Goal: Task Accomplishment & Management: Complete application form

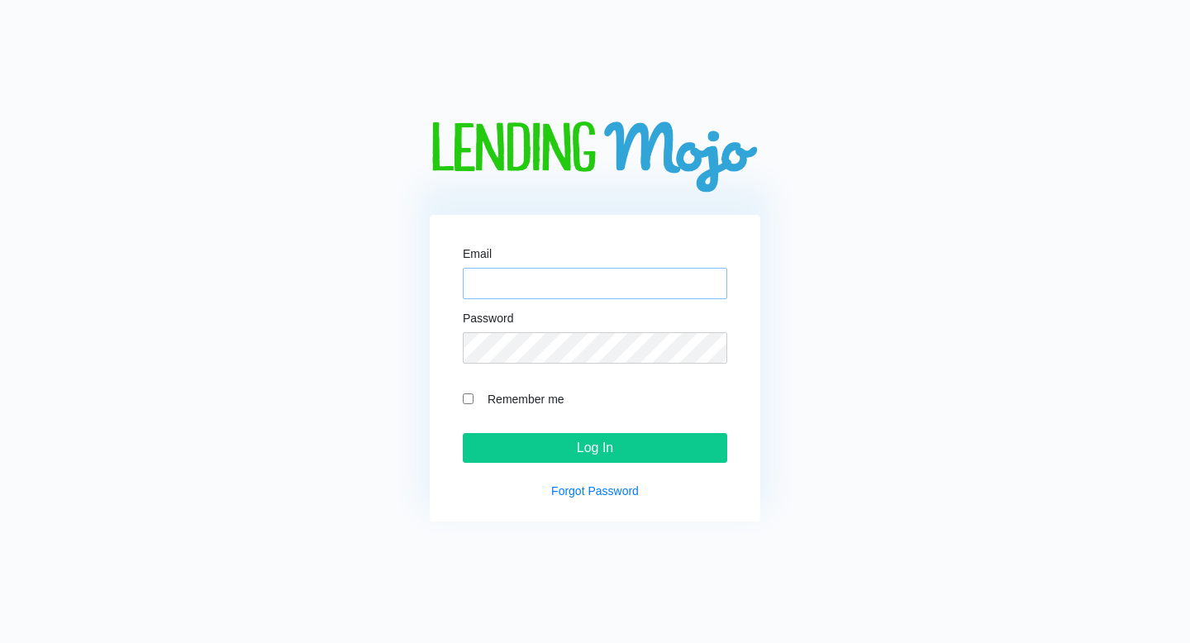
type input "[EMAIL_ADDRESS][DOMAIN_NAME]"
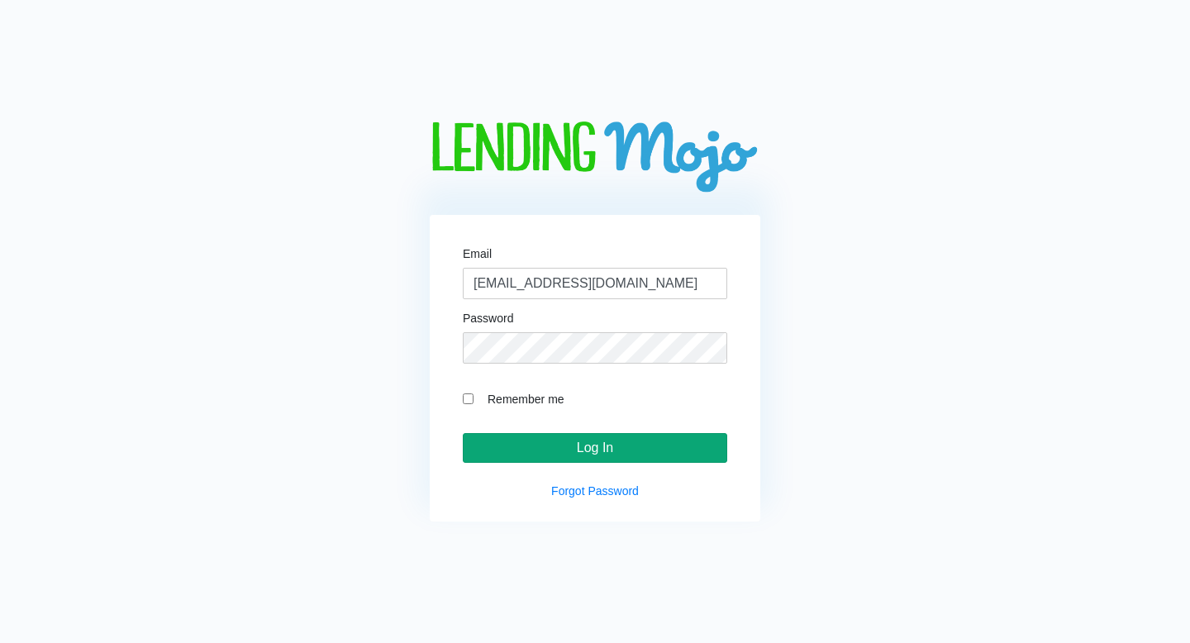
click at [681, 447] on input "Log In" at bounding box center [595, 448] width 265 height 30
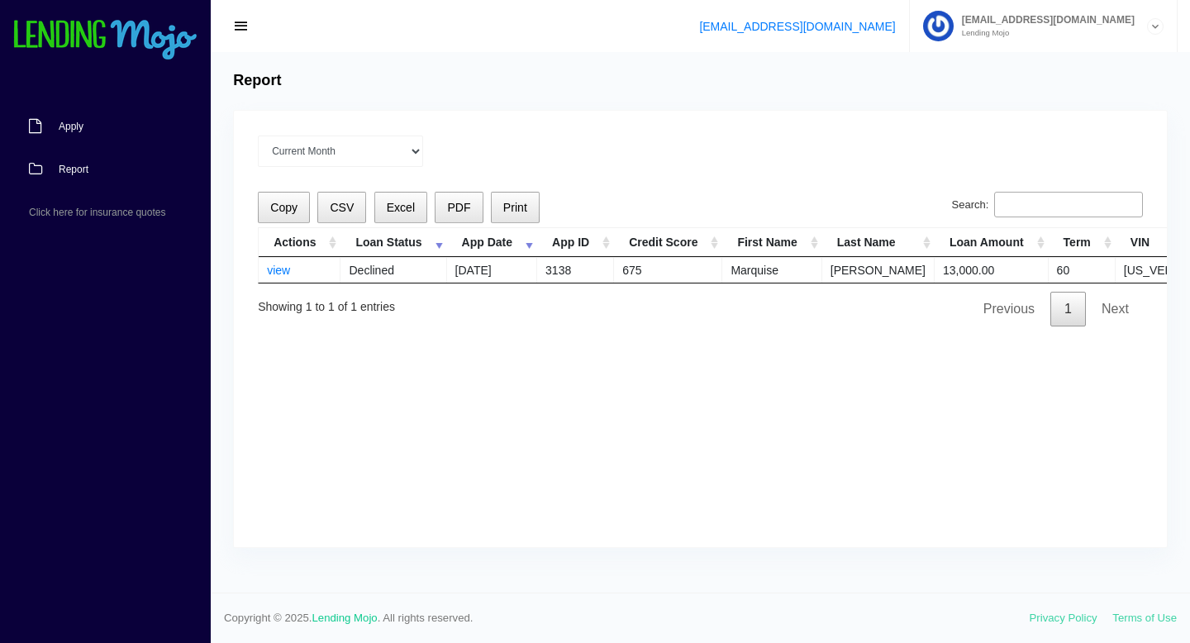
click at [69, 112] on link "Apply" at bounding box center [97, 126] width 194 height 43
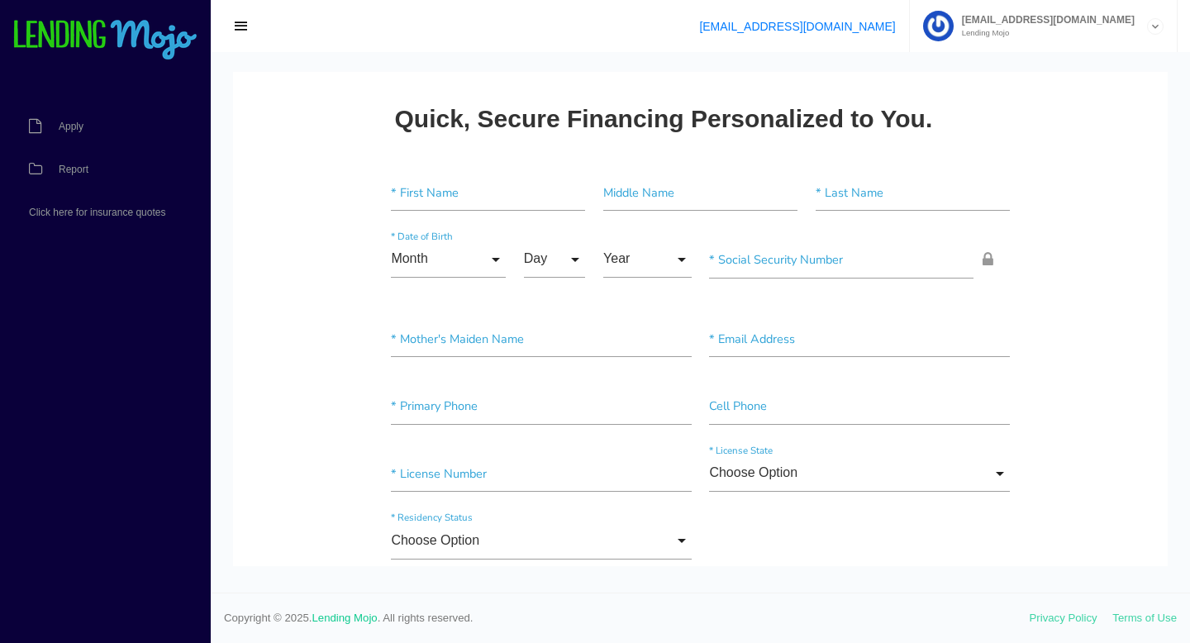
click at [445, 209] on input"] "text" at bounding box center [488, 192] width 194 height 37
paste input"] "[PERSON_NAME]"
type input"] "[PERSON_NAME]"
click at [895, 194] on input"] "text" at bounding box center [913, 192] width 194 height 37
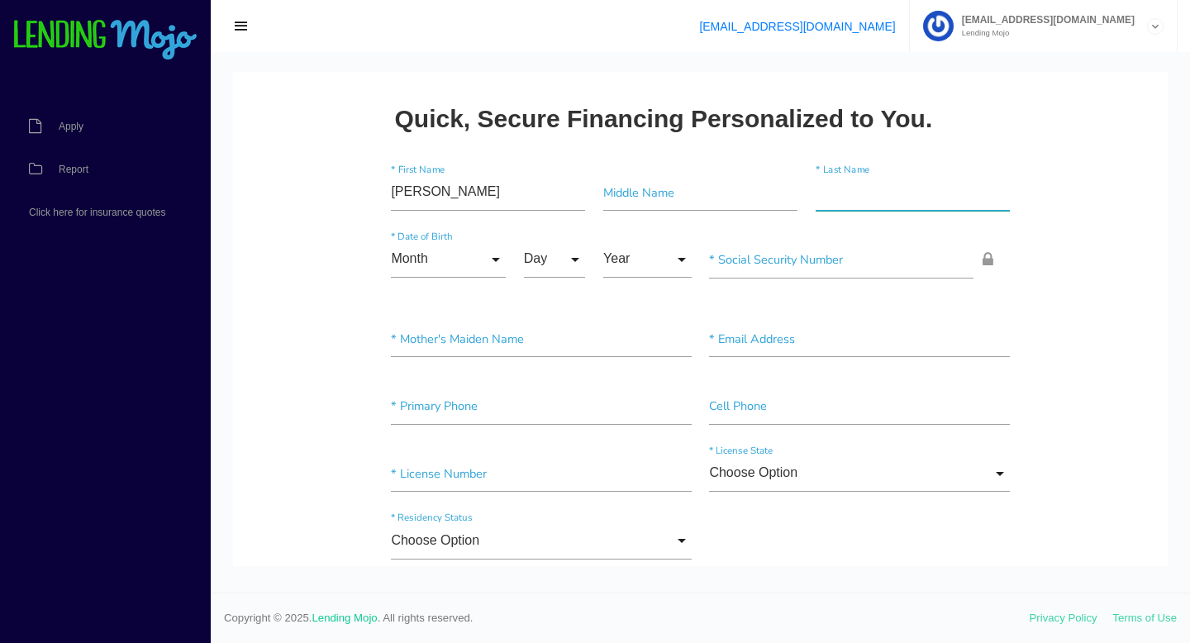
paste input"] "[PERSON_NAME]"
type input"] "[PERSON_NAME]"
click at [494, 263] on input "Month" at bounding box center [448, 259] width 115 height 37
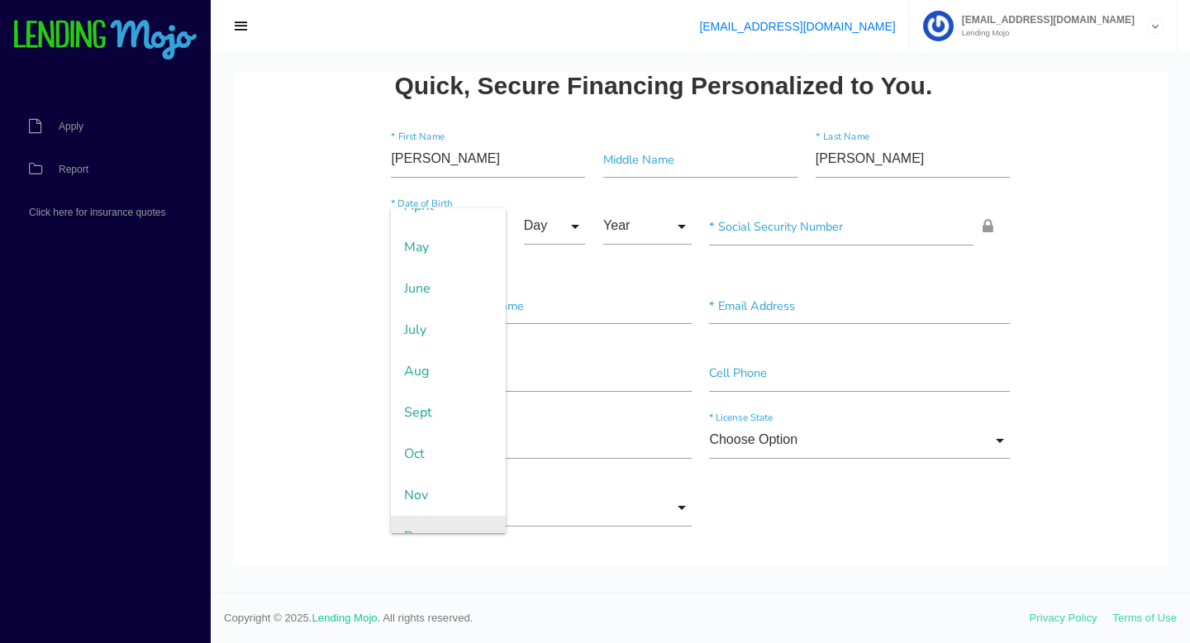
scroll to position [212, 0]
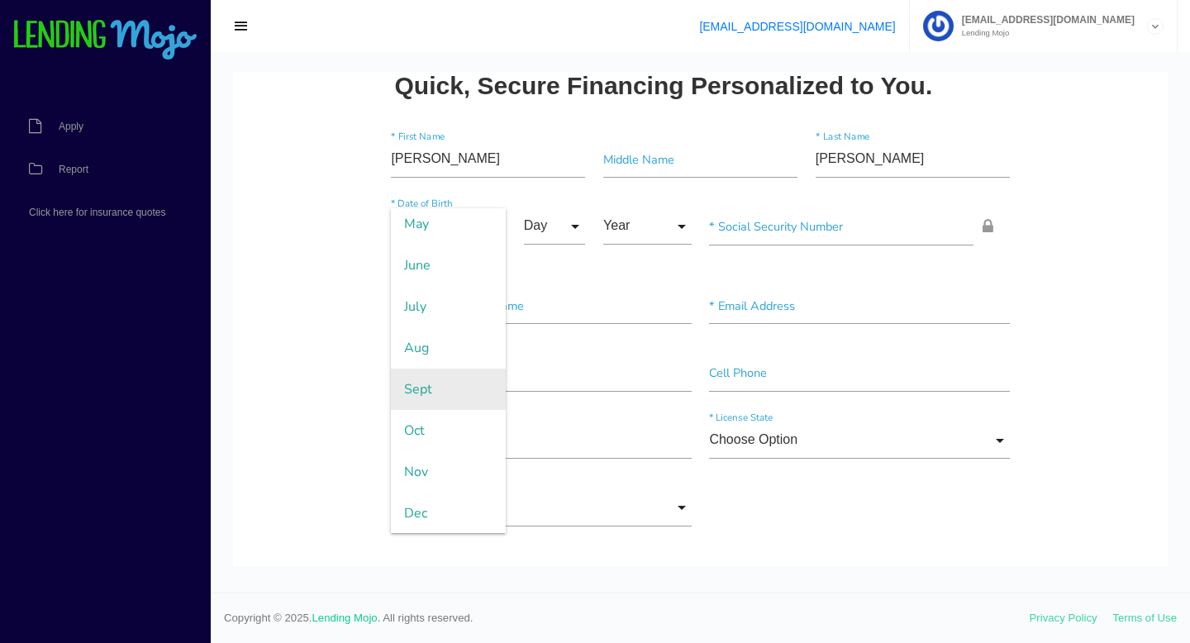
click at [434, 401] on span "Sept" at bounding box center [448, 389] width 115 height 41
type input "Sept"
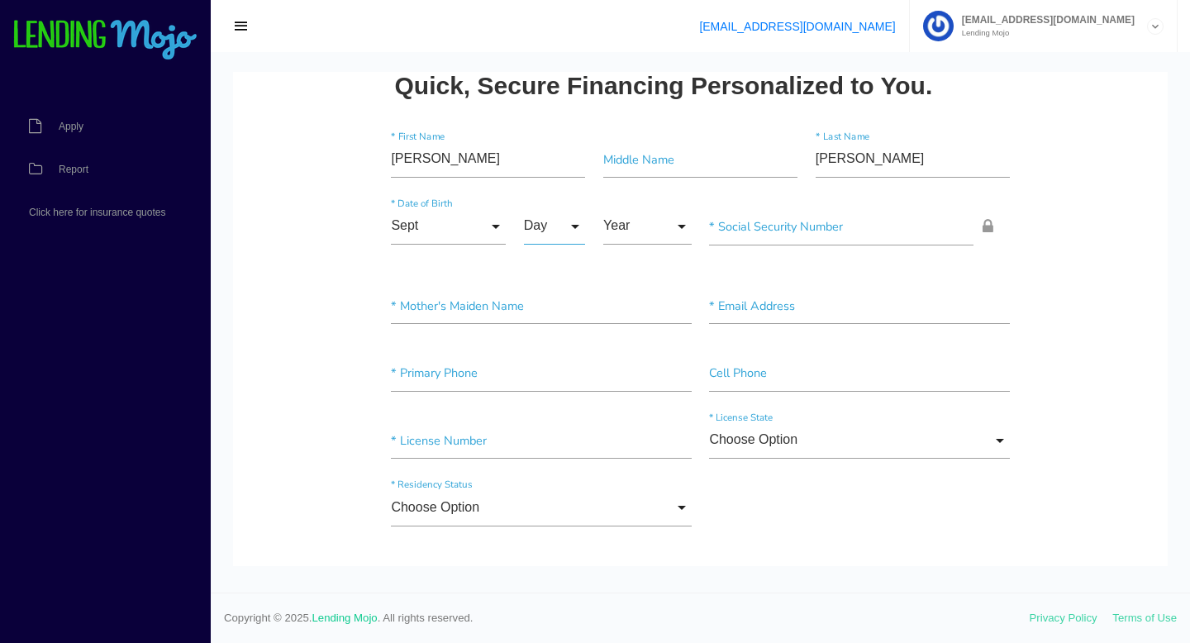
click at [551, 224] on input "Day" at bounding box center [555, 226] width 62 height 37
click at [555, 546] on span "8" at bounding box center [565, 559] width 83 height 41
type input "8"
click at [628, 235] on input "Year" at bounding box center [648, 226] width 88 height 37
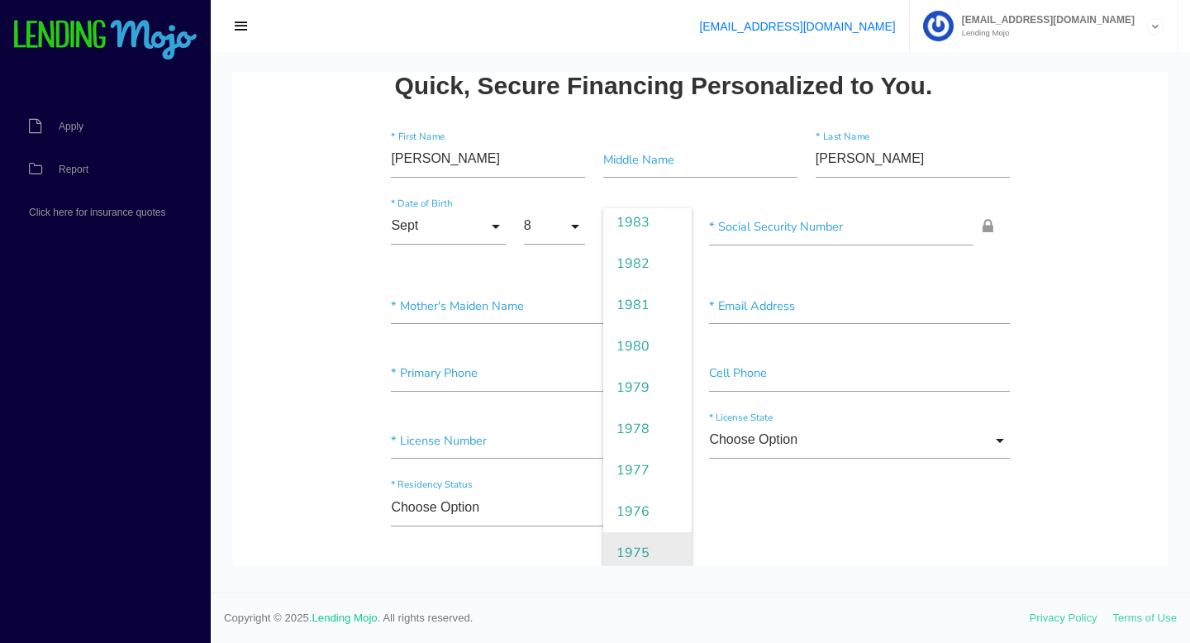
click at [638, 546] on span "1975" at bounding box center [648, 552] width 88 height 41
type input "1975"
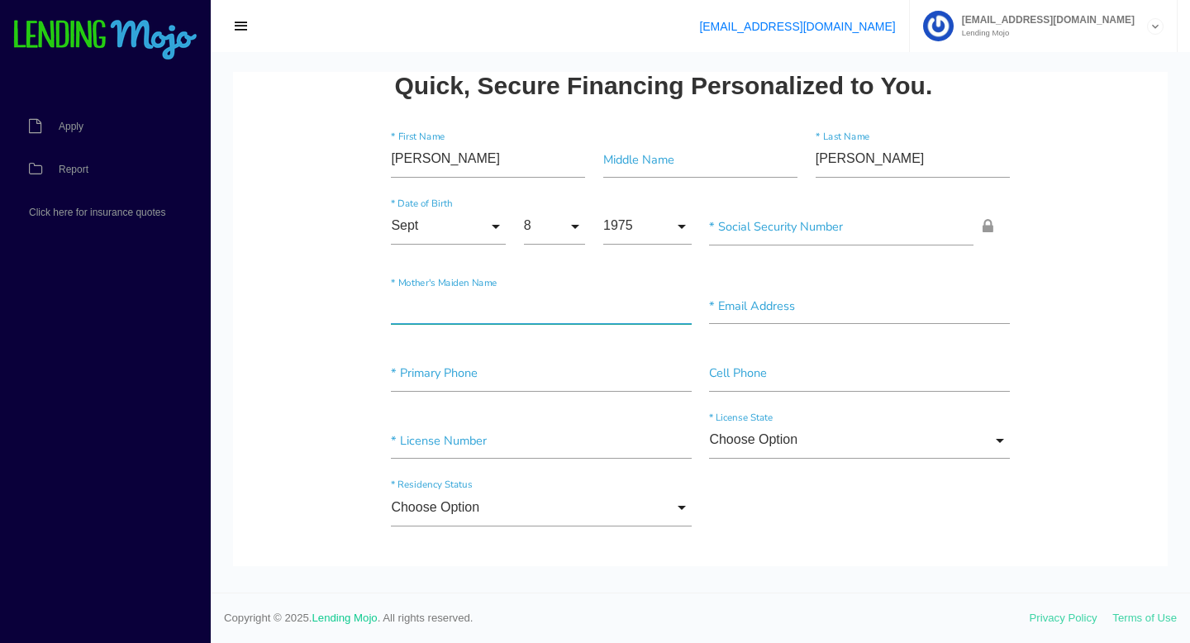
click at [440, 303] on input"] "text" at bounding box center [541, 306] width 300 height 37
type input"] "na"
click at [752, 317] on input"] "text" at bounding box center [859, 306] width 300 height 37
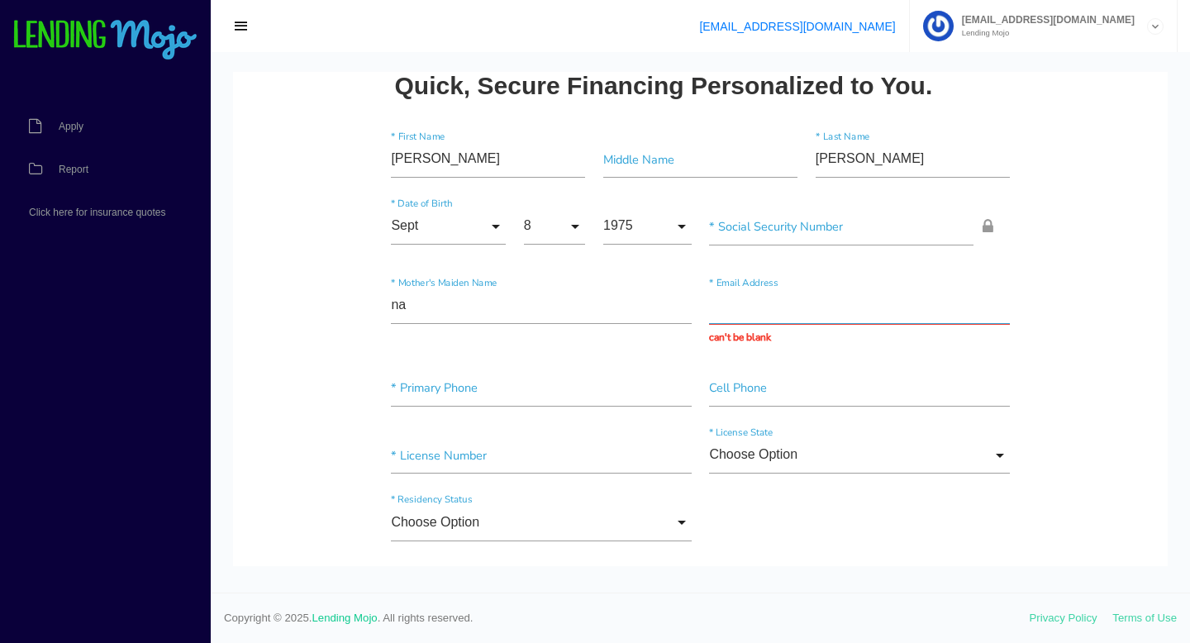
click at [787, 307] on input "text" at bounding box center [859, 306] width 300 height 37
paste input "charmaine_becton@yahoo.com Dup Viewed 8/20/2025 7:39 pm ASSIGNED TO: None SOURC…"
type input "charmaine_becton@yahoo.com Dup Viewed 8/20/2025 7:39 pm ASSIGNED TO: None SOURC…"
click at [799, 305] on input "charmaine_becton@yahoo.com Dup Viewed 8/20/2025 7:39 pm ASSIGNED TO: None SOURC…" at bounding box center [859, 306] width 300 height 37
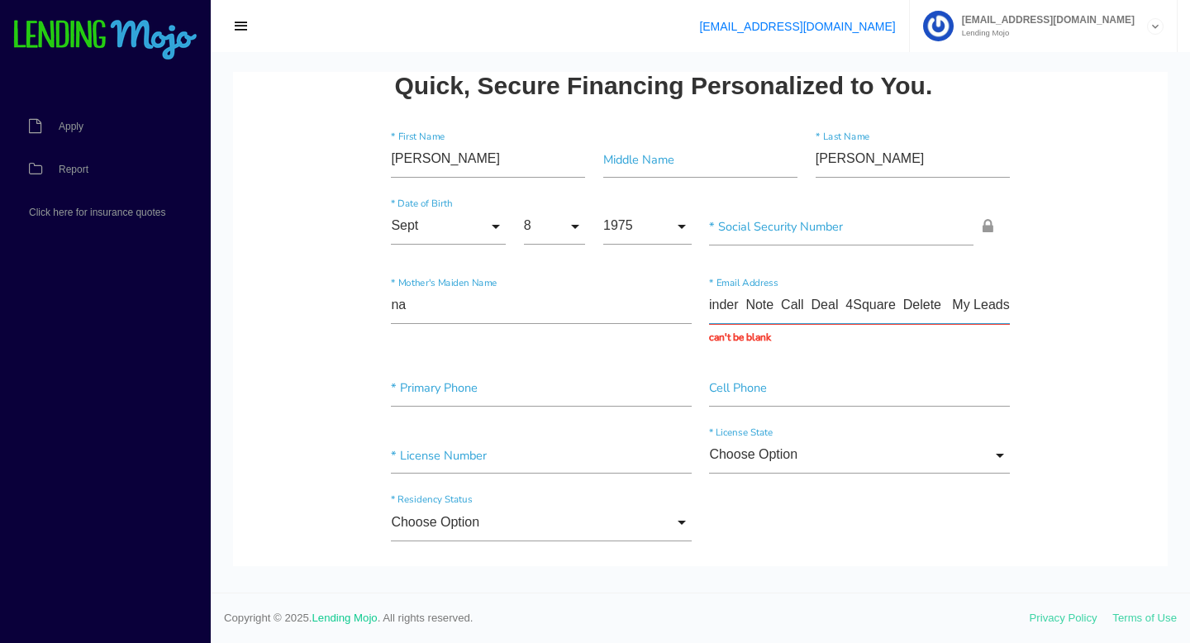
click at [799, 305] on input "charmaine_becton@yahoo.com Dup Viewed 8/20/2025 7:39 pm ASSIGNED TO: None SOURC…" at bounding box center [859, 306] width 300 height 37
paste input "charmaine_becton@yahoo.com"
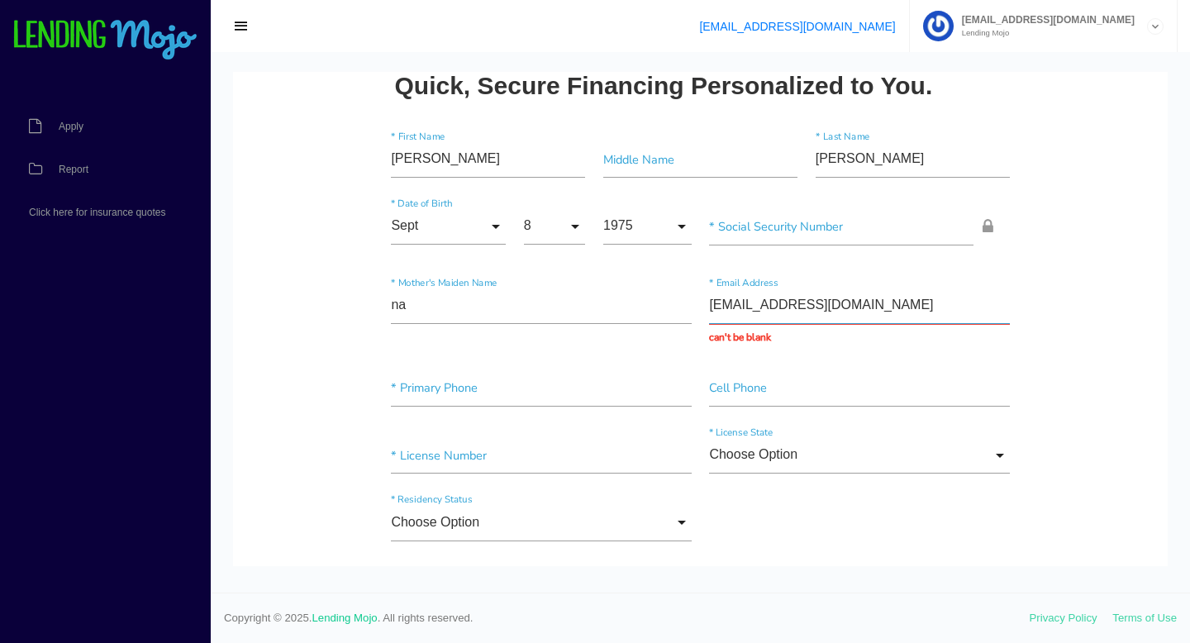
type input "charmaine_becton@yahoo.com"
click at [503, 384] on input"] "text" at bounding box center [541, 388] width 300 height 37
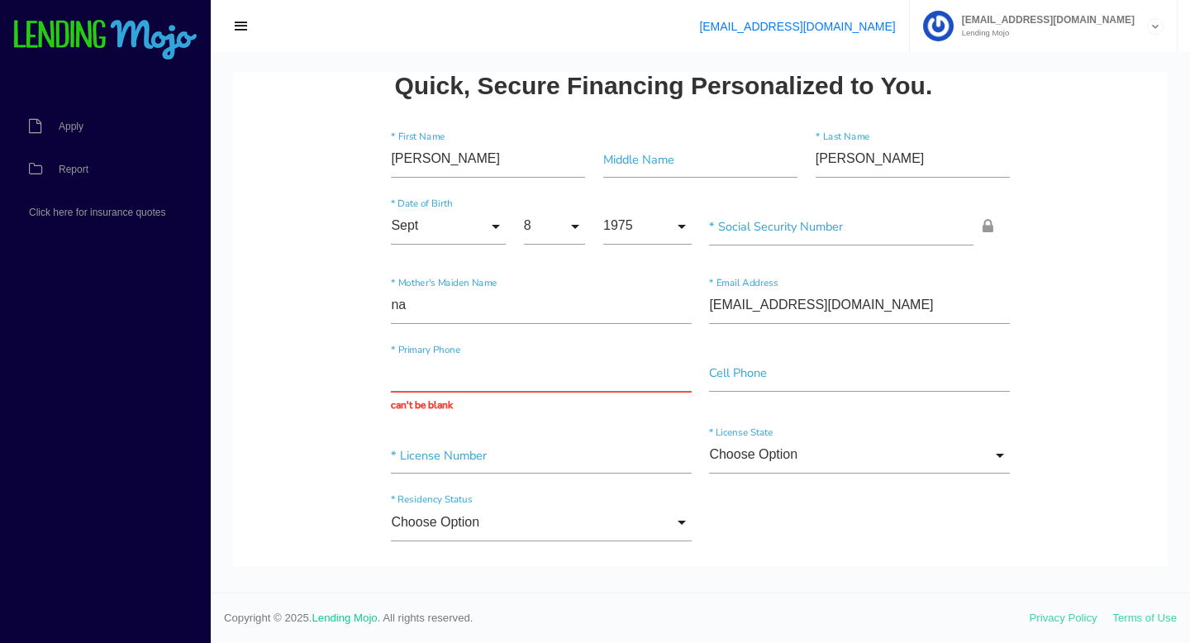
click at [399, 373] on input "text" at bounding box center [541, 373] width 300 height 37
paste input "(202) 758-4138"
type input "(202) 758-4138"
click at [753, 382] on input"] "text" at bounding box center [859, 373] width 300 height 37
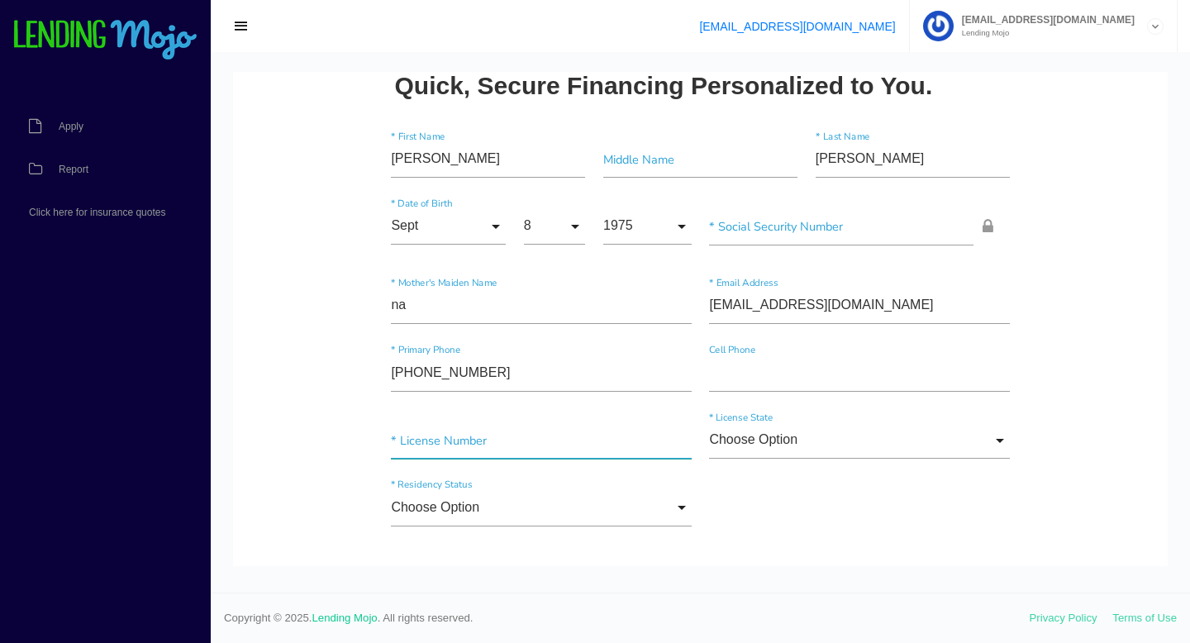
click at [490, 433] on input"] "text" at bounding box center [541, 440] width 300 height 37
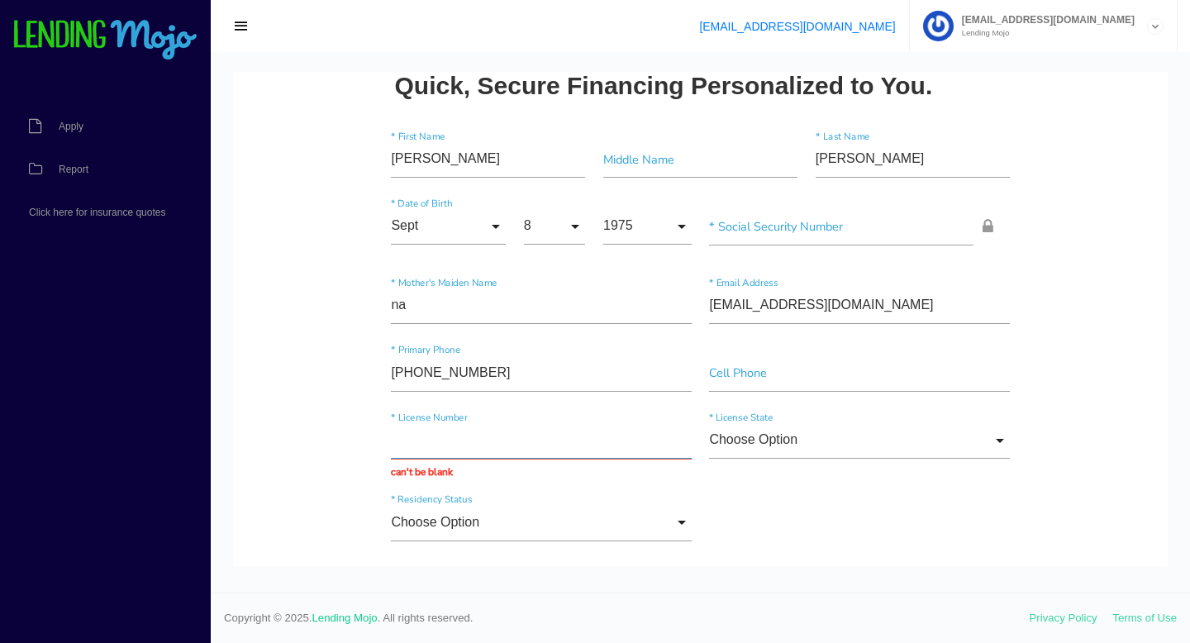
click at [503, 437] on input "text" at bounding box center [541, 440] width 300 height 37
paste input "342975"
type input "342975"
click at [893, 422] on input "Choose Option" at bounding box center [859, 440] width 300 height 37
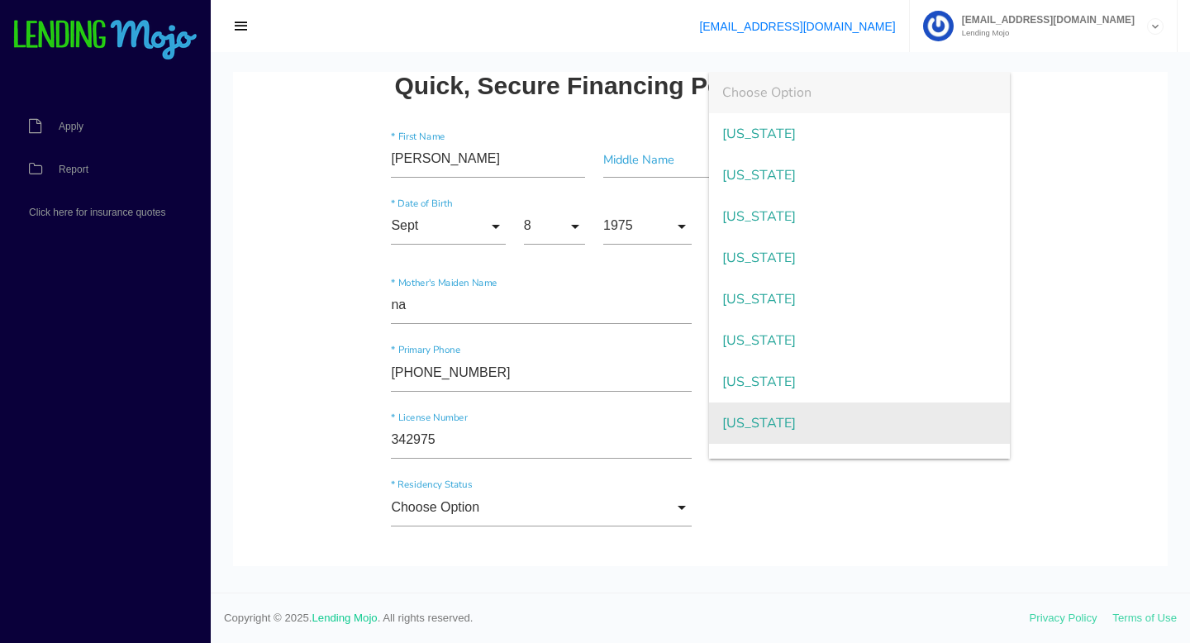
click at [795, 417] on span "District of Columbia" at bounding box center [859, 423] width 300 height 41
type input "District of Columbia"
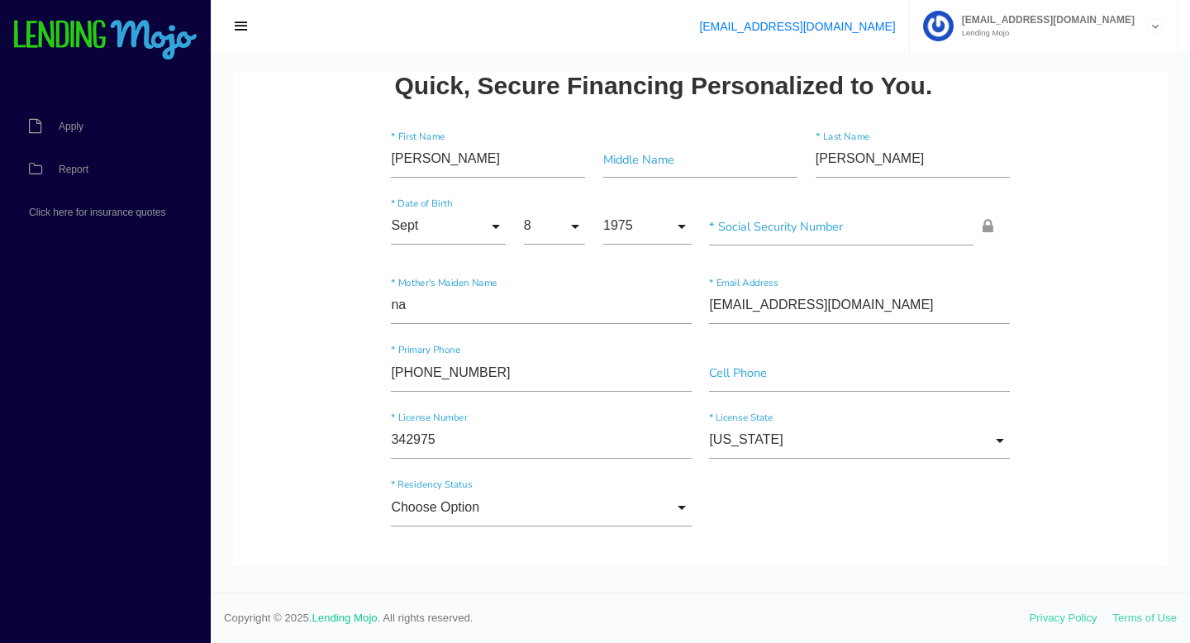
click at [766, 481] on div "Choose Option Choose Option US Citizen Permanent Resident Non-Permanent Residen…" at bounding box center [701, 512] width 637 height 68
click at [614, 508] on input "Choose Option" at bounding box center [541, 507] width 300 height 37
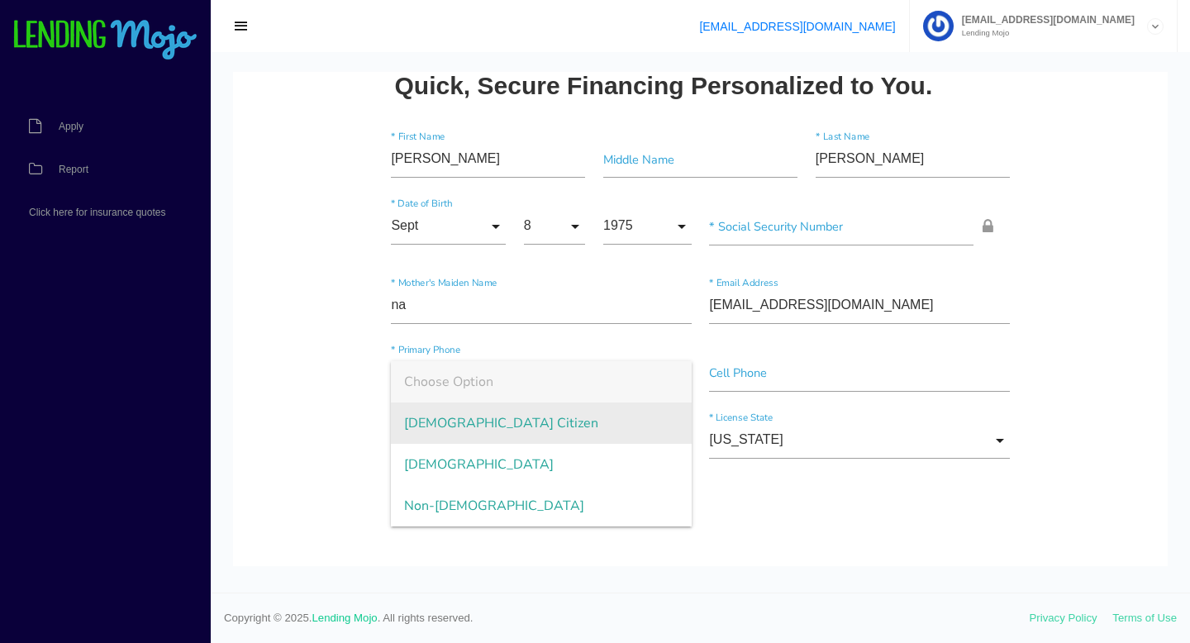
click at [580, 439] on span "US Citizen" at bounding box center [541, 423] width 300 height 41
type input "US Citizen"
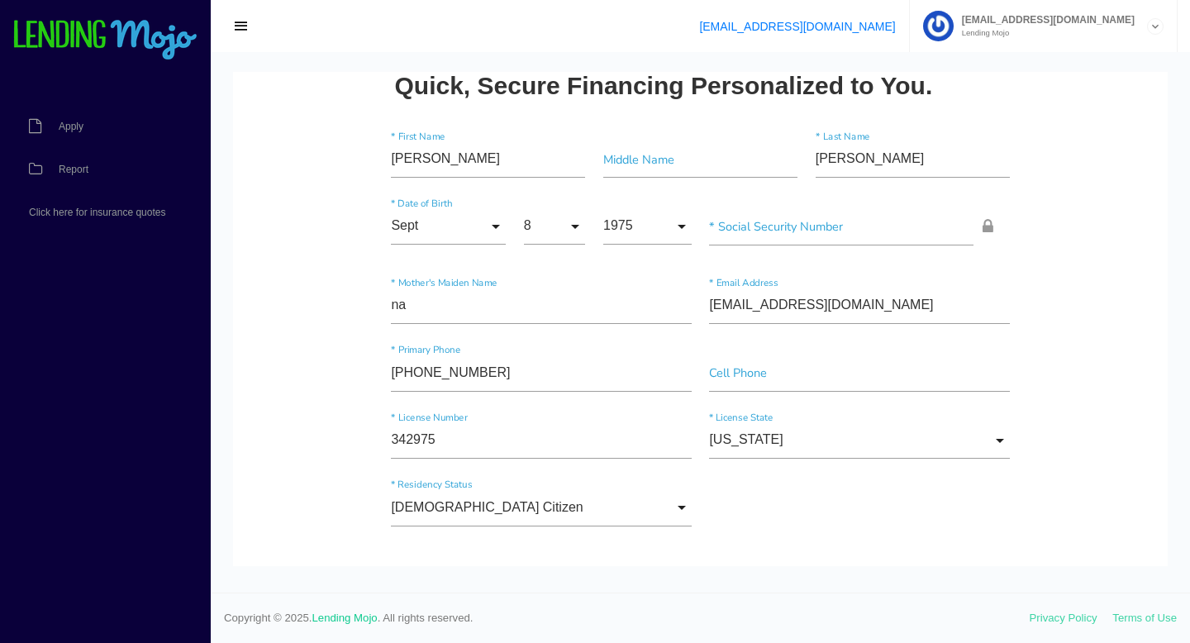
click at [728, 531] on div "US Citizen Choose Option US Citizen Permanent Resident Non-Permanent Resident C…" at bounding box center [701, 512] width 637 height 68
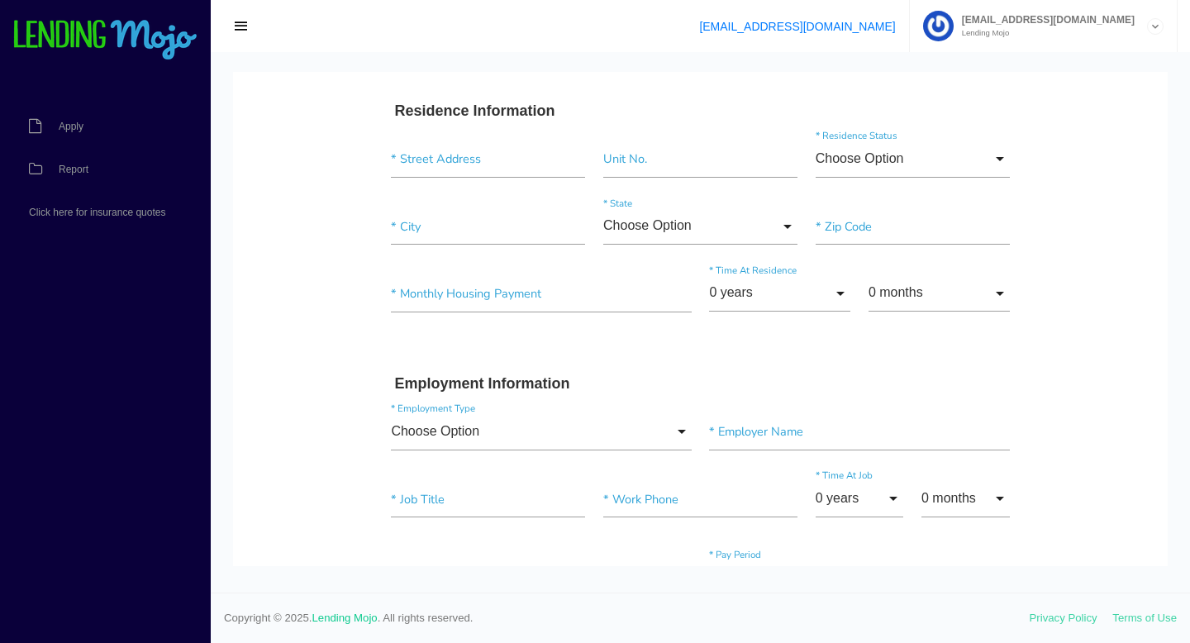
scroll to position [529, 0]
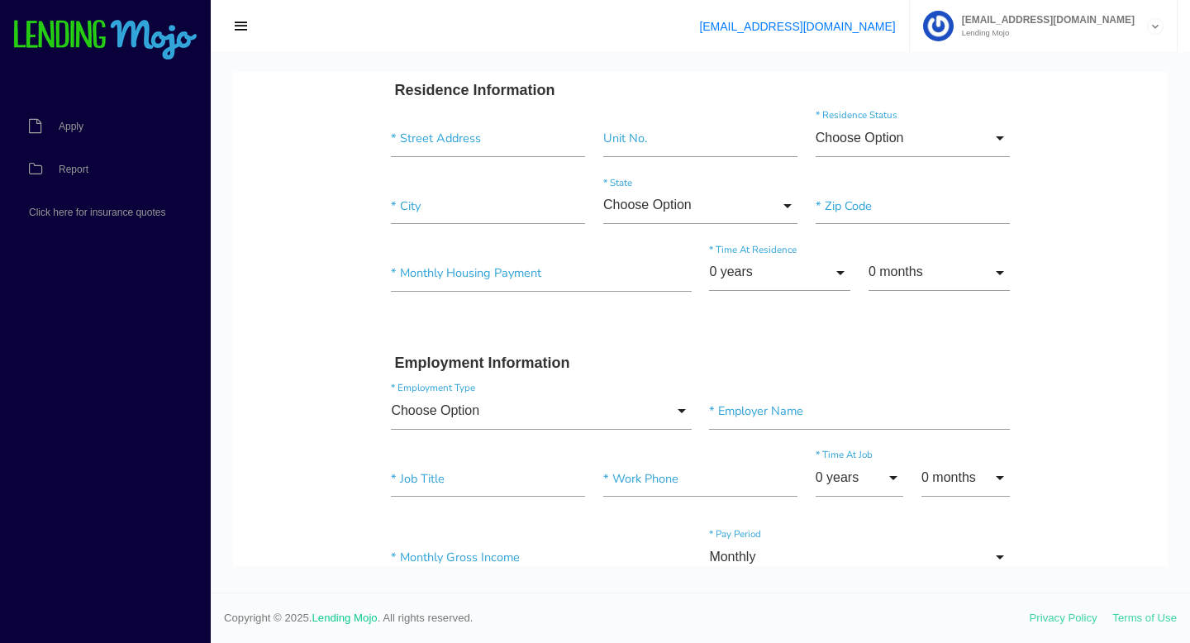
click at [441, 170] on div "* Street Address Unit No. Choose Option Choose Option Own Lease Rent Other Choo…" at bounding box center [701, 142] width 637 height 68
click at [446, 147] on input "text" at bounding box center [488, 138] width 194 height 37
paste input "4206 4th ST SE"
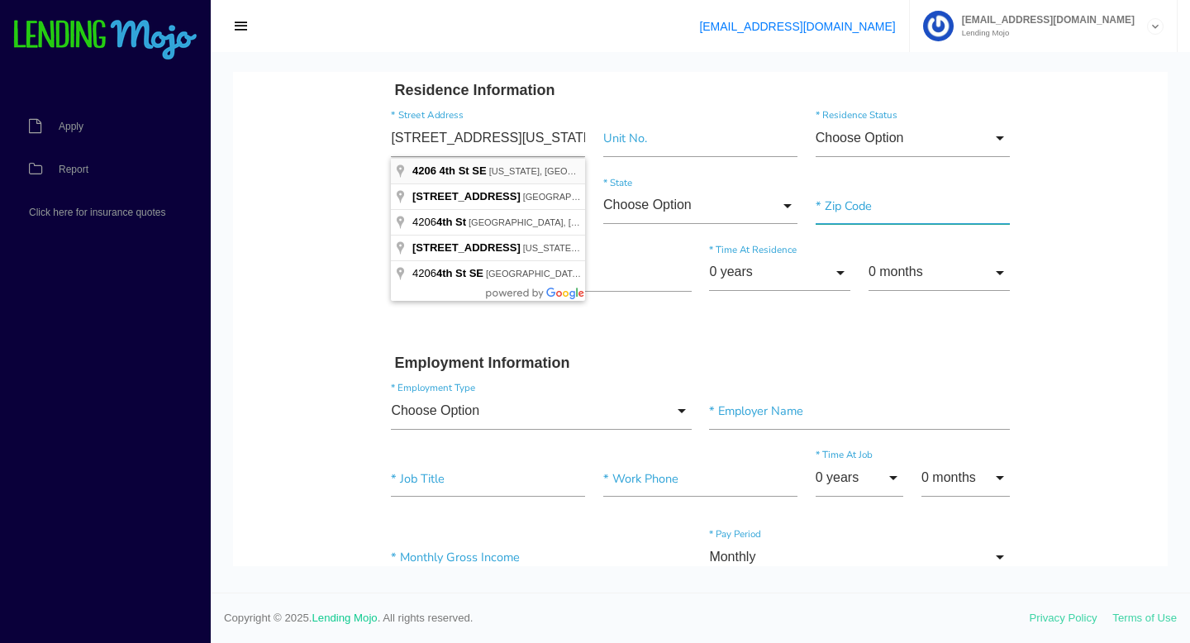
type input "4206 4th St SE"
type input"] "Washington"
type input"] "20032"
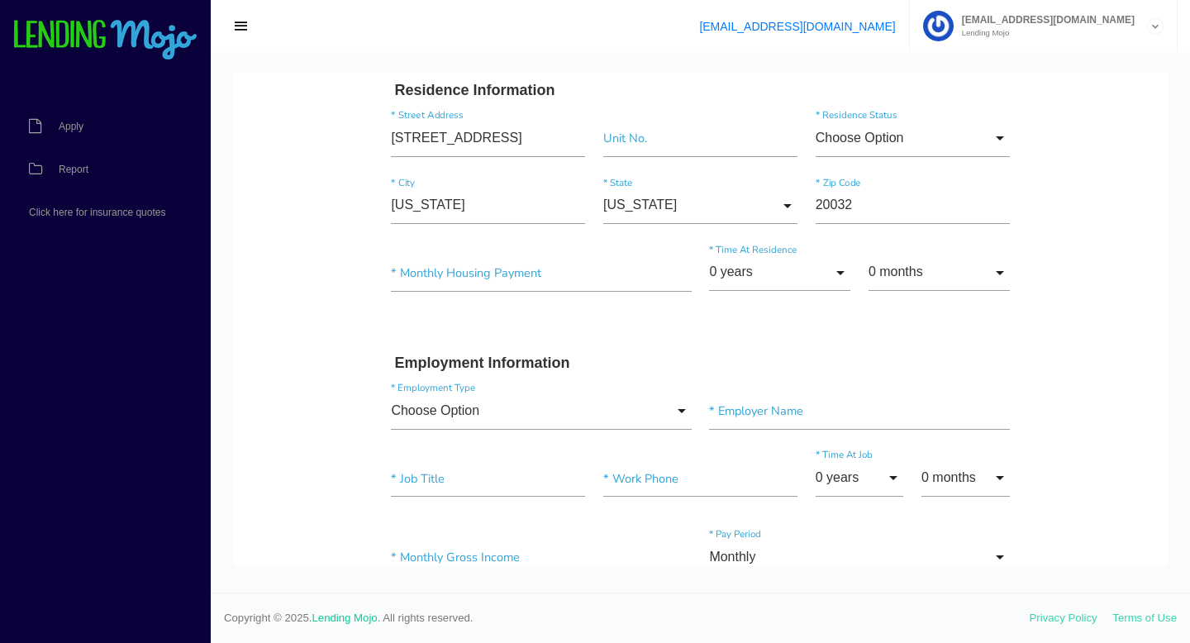
click at [257, 225] on body "Quick, Secure Financing Personalized to You. Charmaine * First Name Middle Name…" at bounding box center [700, 610] width 935 height 2134
click at [540, 264] on input"] "text" at bounding box center [541, 273] width 300 height 37
type input"] "$12.00"
click at [764, 281] on input "0 years" at bounding box center [779, 273] width 141 height 37
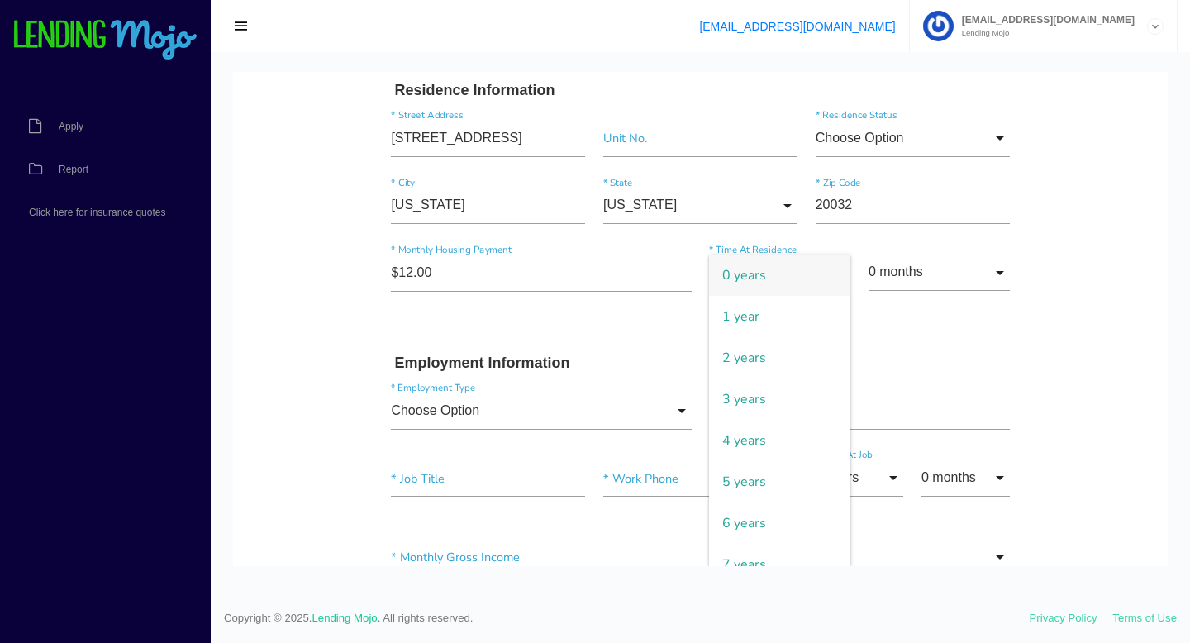
click at [764, 281] on span "0 years" at bounding box center [779, 275] width 141 height 41
click at [769, 279] on input "0 years" at bounding box center [779, 273] width 141 height 37
click at [766, 392] on span "3 years" at bounding box center [779, 399] width 141 height 41
type input "3 years"
click at [981, 271] on input "0 months" at bounding box center [939, 273] width 141 height 37
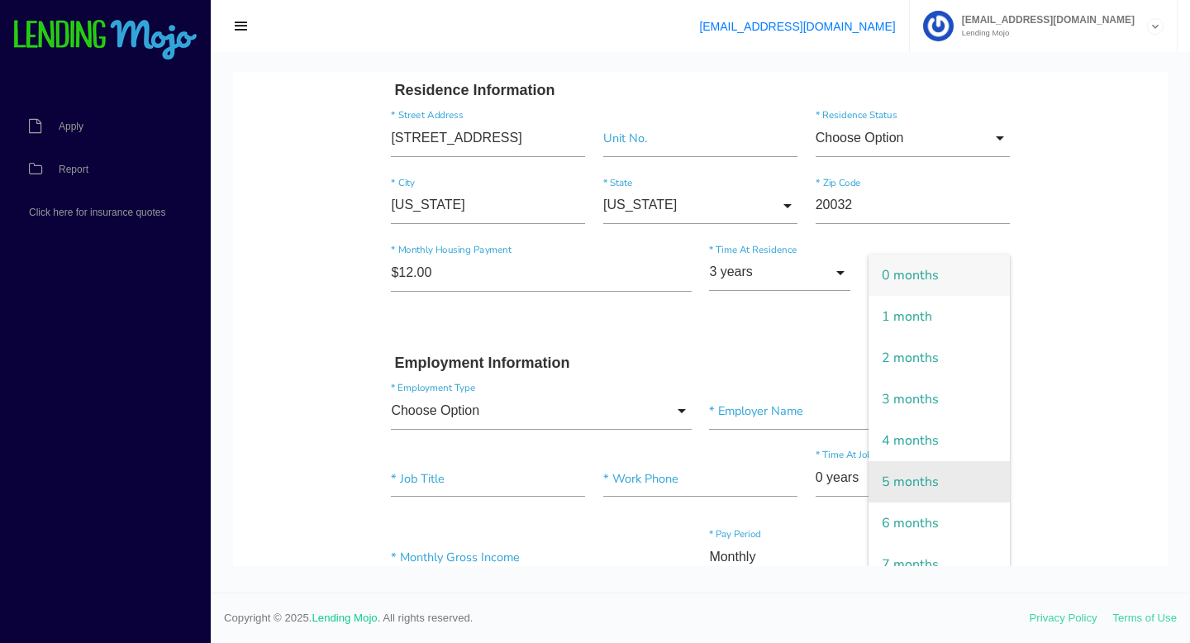
click at [945, 483] on span "5 months" at bounding box center [939, 481] width 141 height 41
type input "5 months"
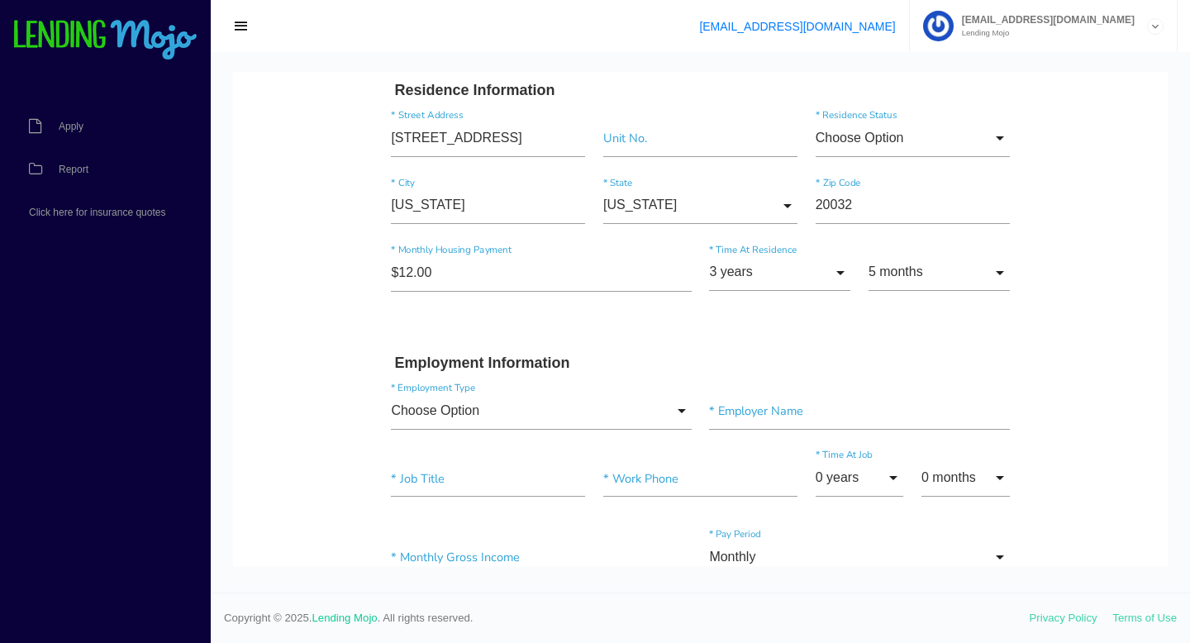
click at [937, 376] on div "Employment Information Choose Option Choose Option Full-Time Part-Time Self-Emp…" at bounding box center [701, 527] width 637 height 344
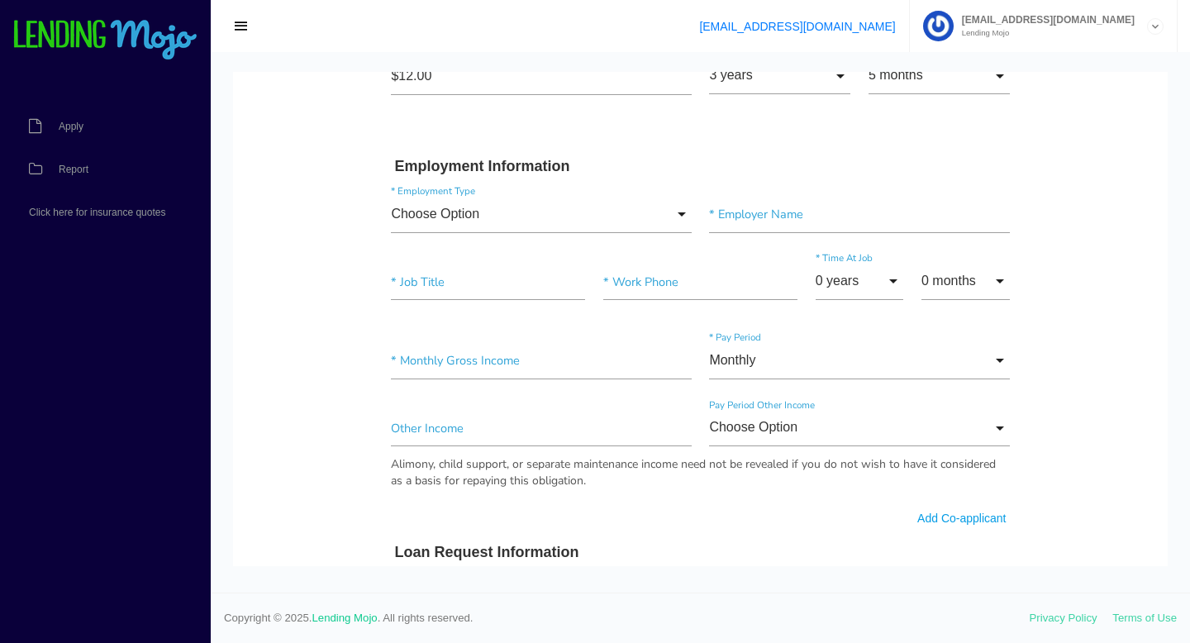
scroll to position [728, 0]
click at [641, 209] on input "Choose Option" at bounding box center [541, 212] width 300 height 37
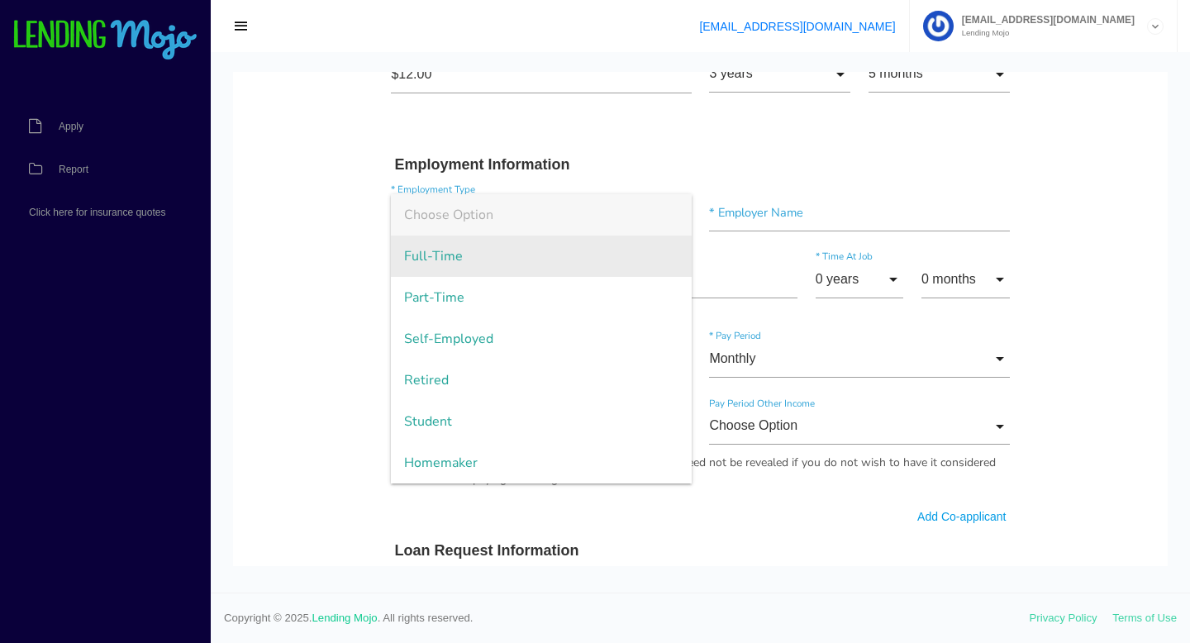
click at [609, 264] on span "Full-Time" at bounding box center [541, 256] width 300 height 41
type input "Full-Time"
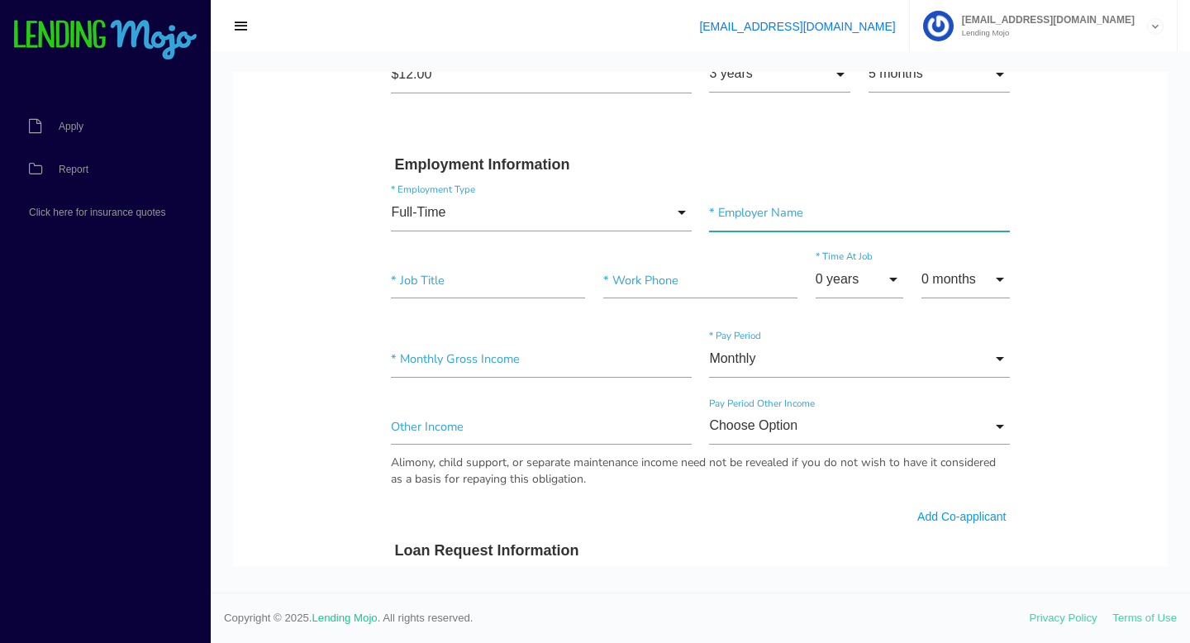
click at [812, 215] on input"] "text" at bounding box center [859, 212] width 300 height 37
paste input"] "KinderCare"
type input"] "KinderCare"
click at [486, 278] on input"] "text" at bounding box center [488, 280] width 194 height 37
type input"] "5"
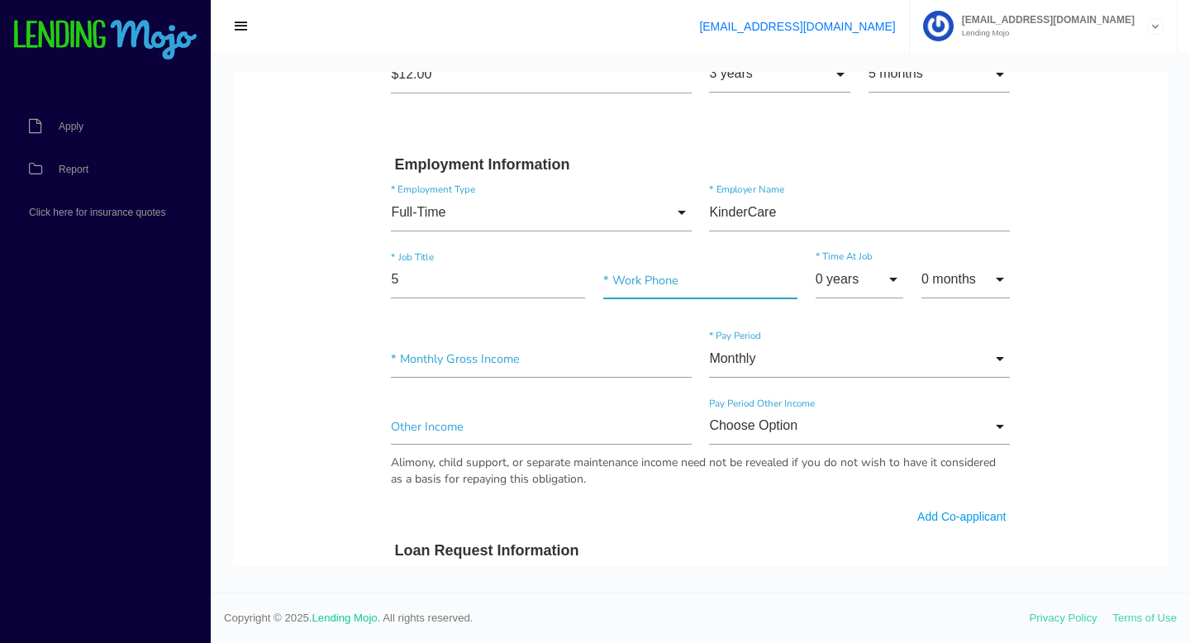
click at [665, 282] on input"] "text" at bounding box center [701, 280] width 194 height 37
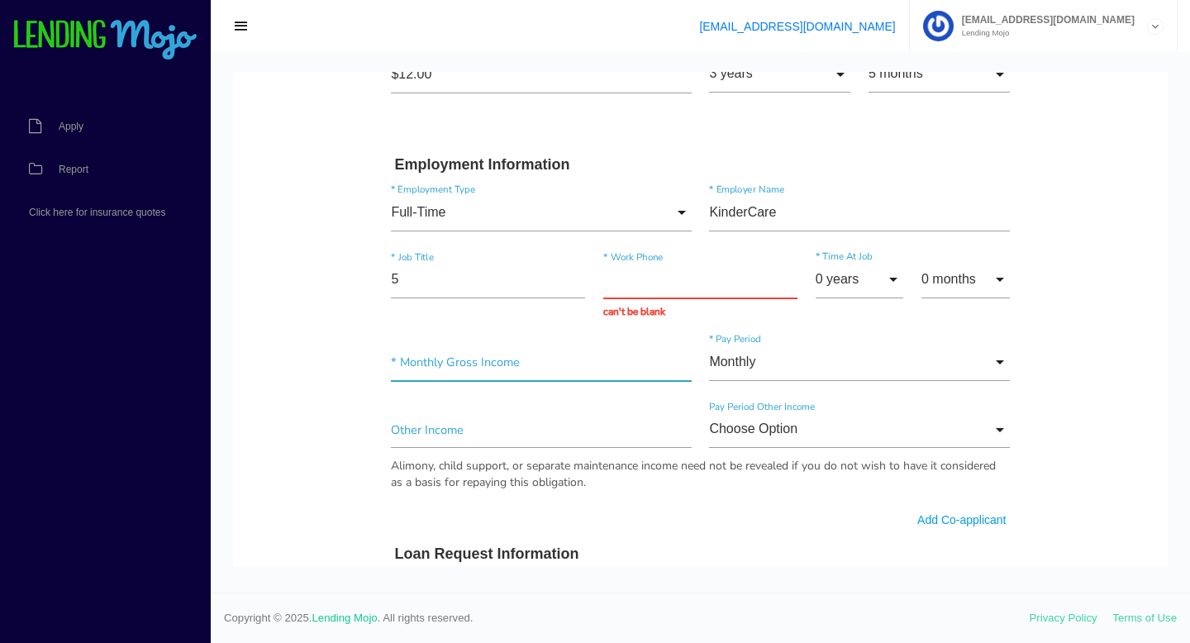
click at [476, 356] on input"] "text" at bounding box center [541, 362] width 300 height 37
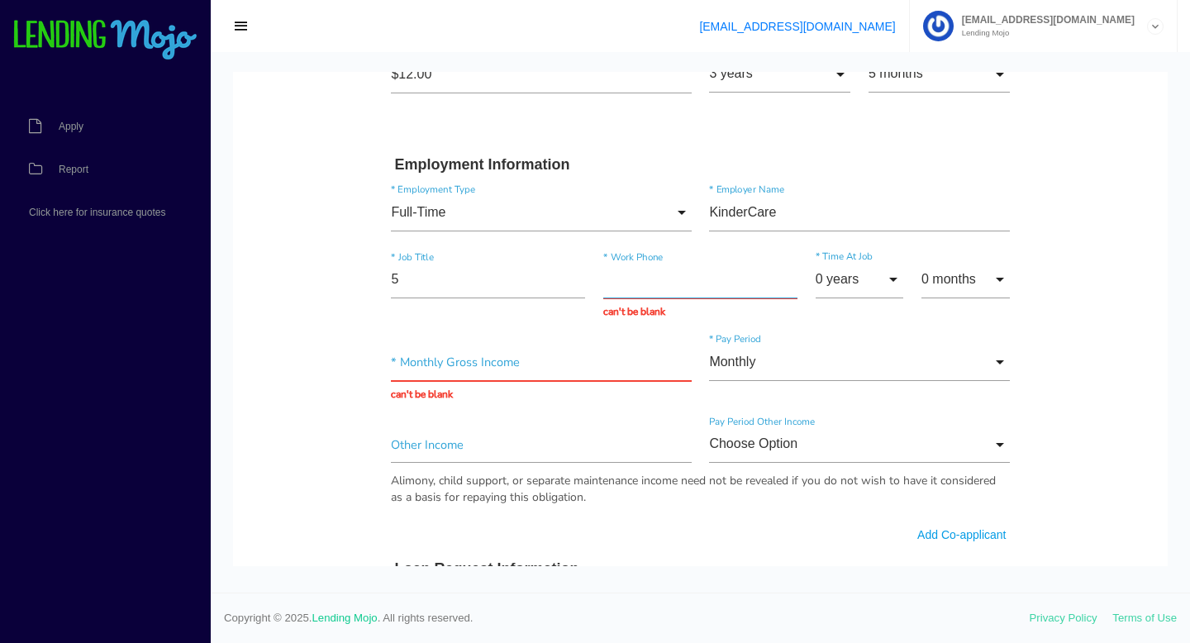
click at [617, 284] on input "text" at bounding box center [701, 280] width 194 height 37
paste input "(202) 644-1934"
type input "(202) 644-1934"
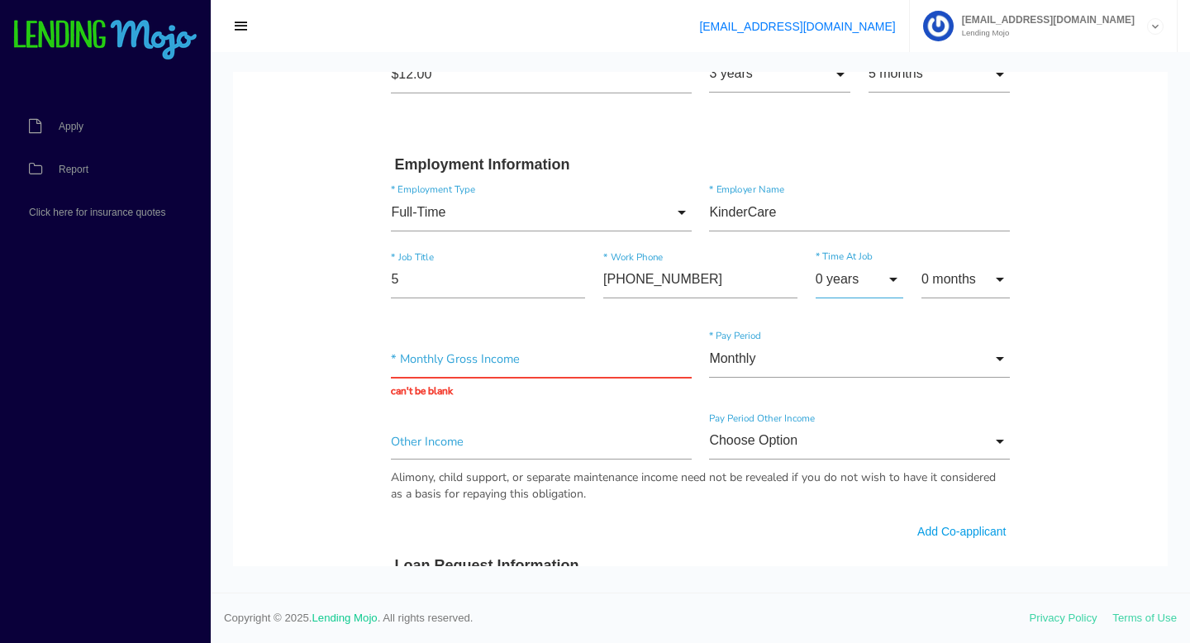
click at [838, 268] on input "0 years" at bounding box center [860, 279] width 88 height 37
click at [874, 365] on span "2 years" at bounding box center [860, 364] width 88 height 41
type input "2 years"
click at [542, 367] on input "text" at bounding box center [541, 359] width 300 height 37
paste input "$2,785.00"
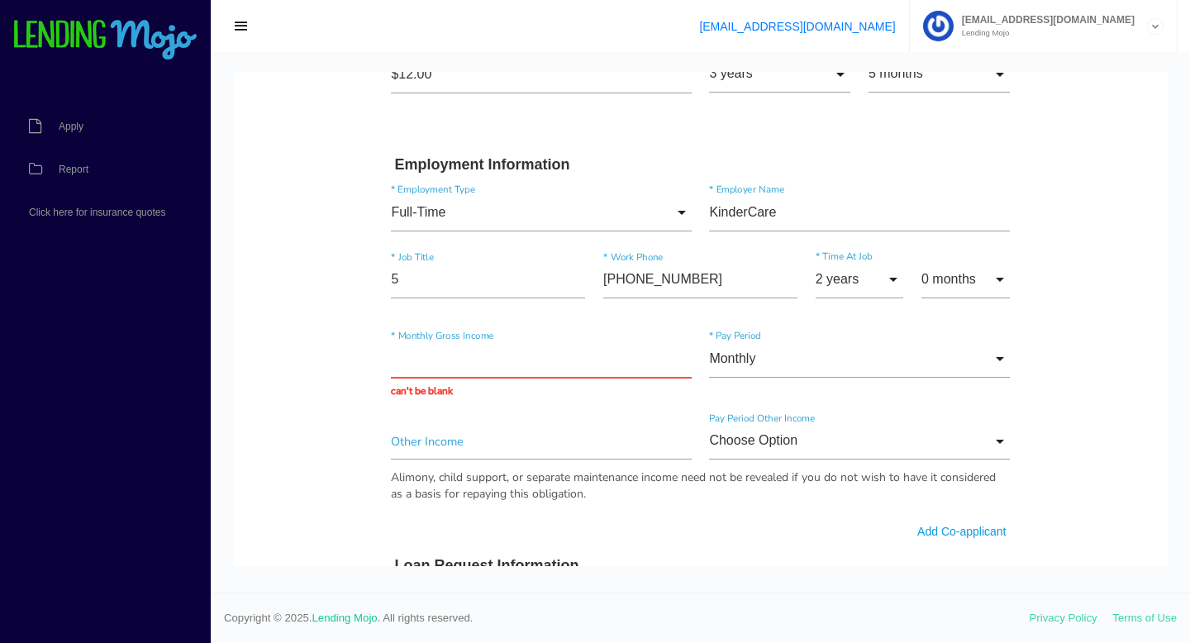
type input "$2,785.00"
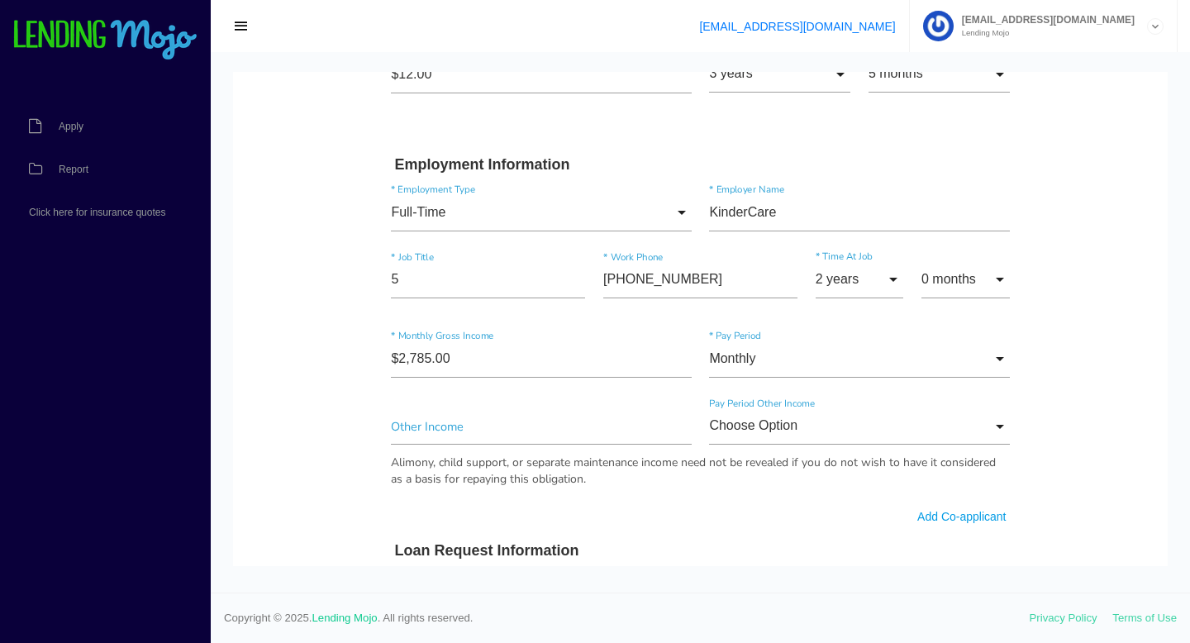
click at [341, 440] on body "Quick, Secure Financing Personalized to You. Charmaine * First Name Middle Name…" at bounding box center [700, 411] width 935 height 2134
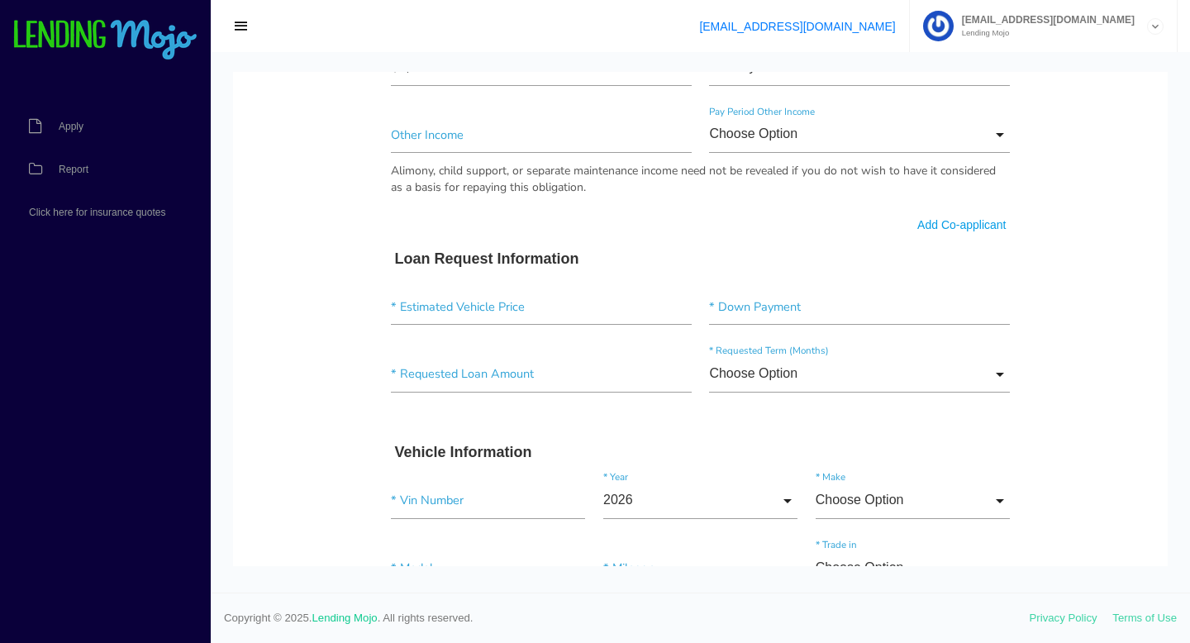
scroll to position [1025, 0]
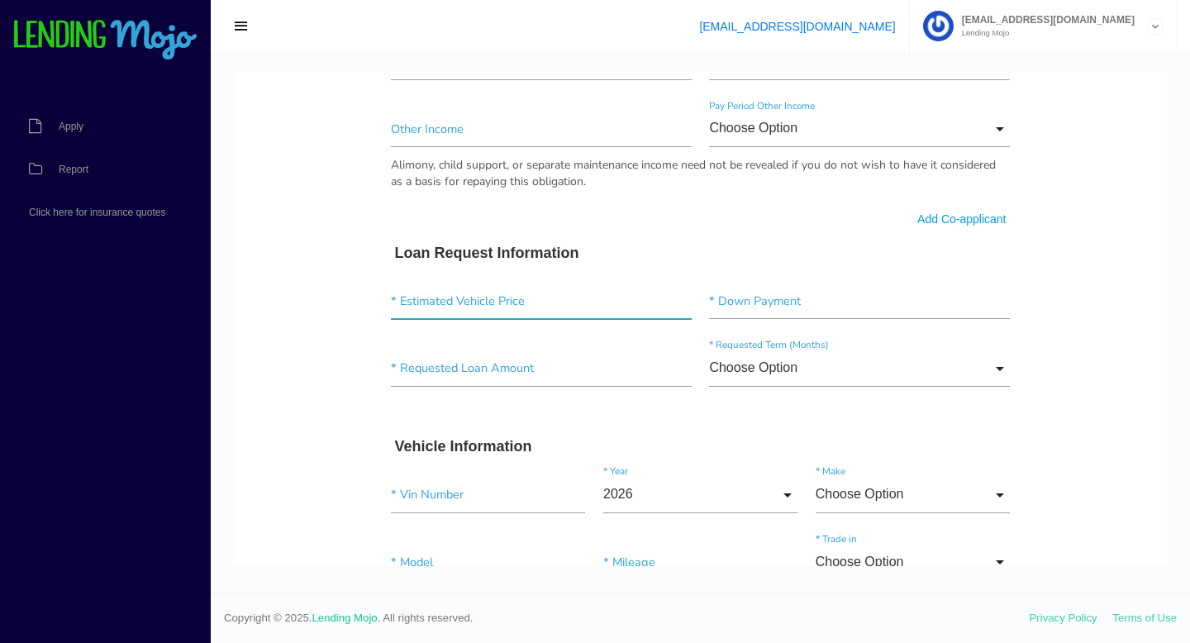
click at [561, 297] on input"] "text" at bounding box center [541, 301] width 300 height 37
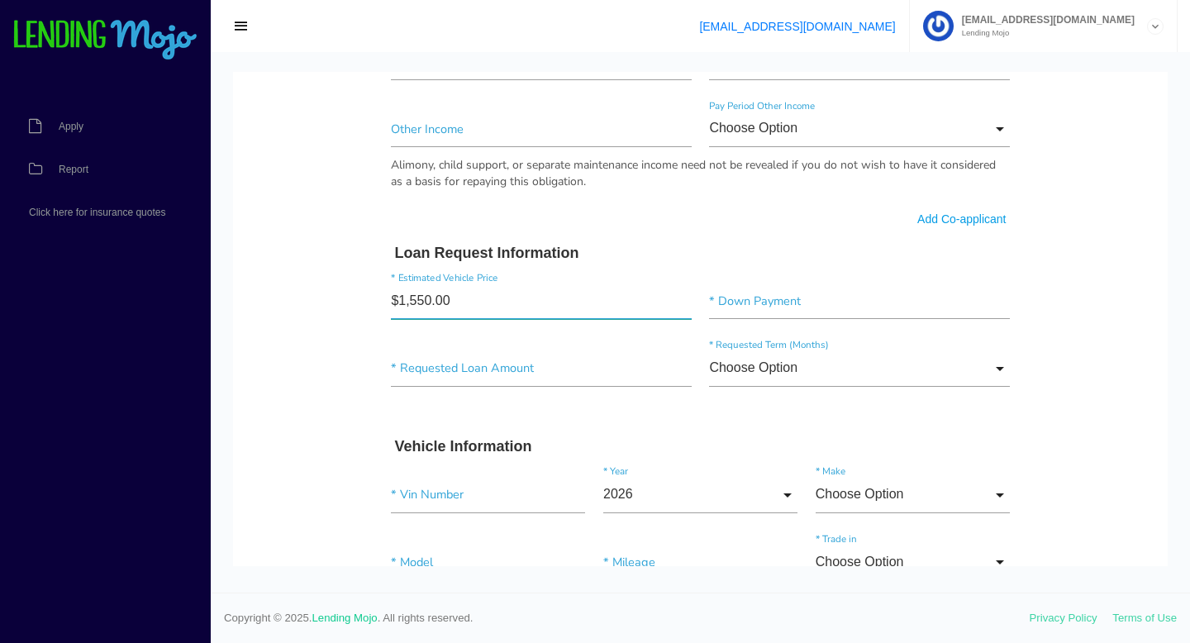
type input"] "$15,500.00"
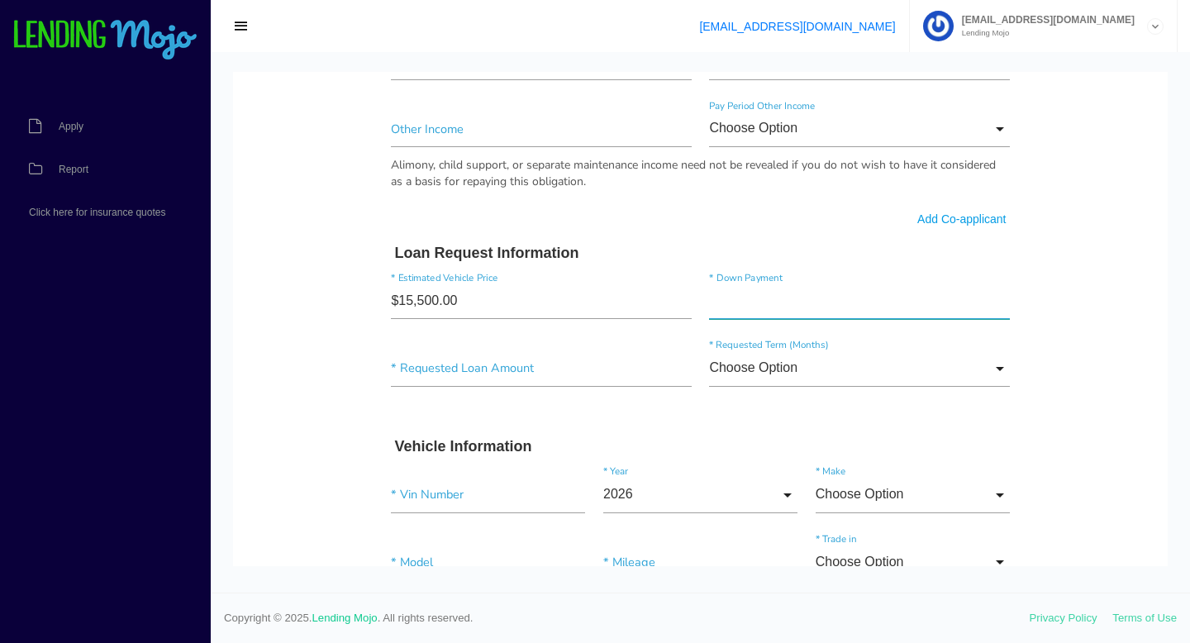
click at [832, 290] on input"] "text" at bounding box center [859, 301] width 300 height 37
type input"] "$2,000.00"
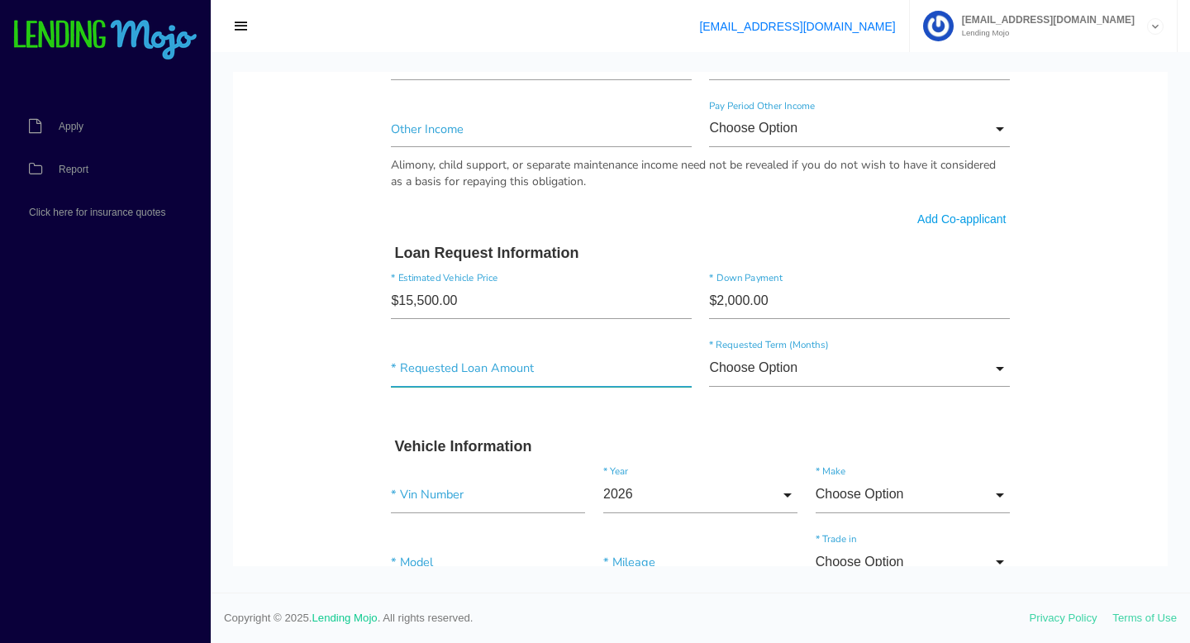
click at [604, 375] on input"] "text" at bounding box center [541, 368] width 300 height 37
click at [413, 363] on input"] "text" at bounding box center [541, 368] width 300 height 37
type input"] "$1.00"
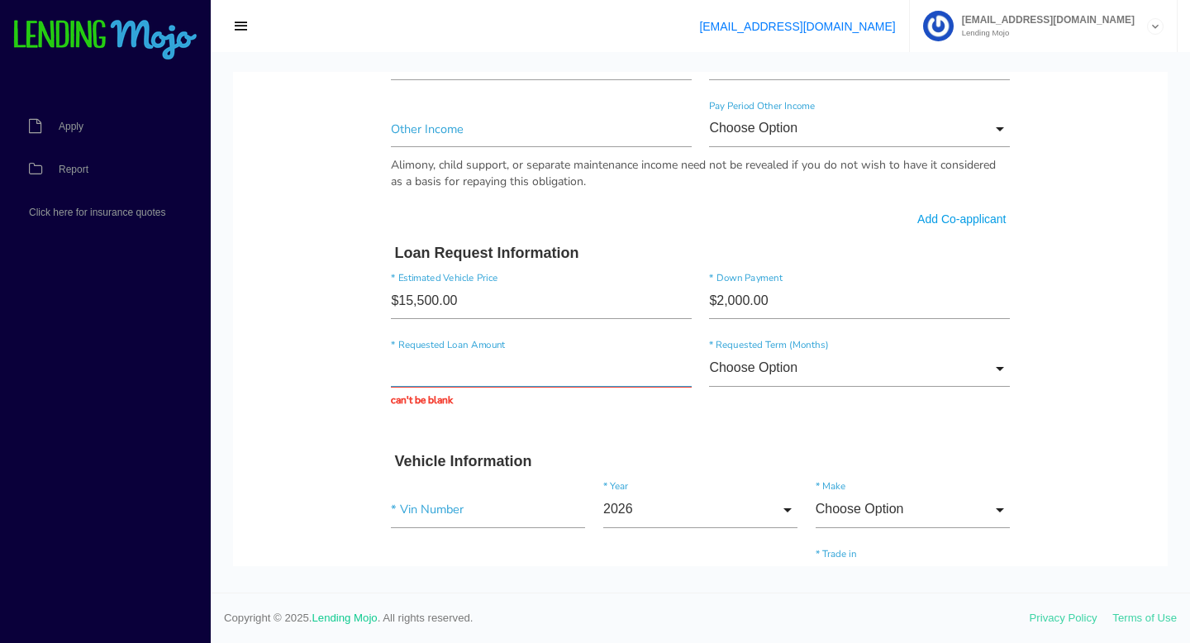
click at [437, 368] on input "text" at bounding box center [541, 368] width 300 height 37
paste input "$15,074.86"
type input "$15,074.86"
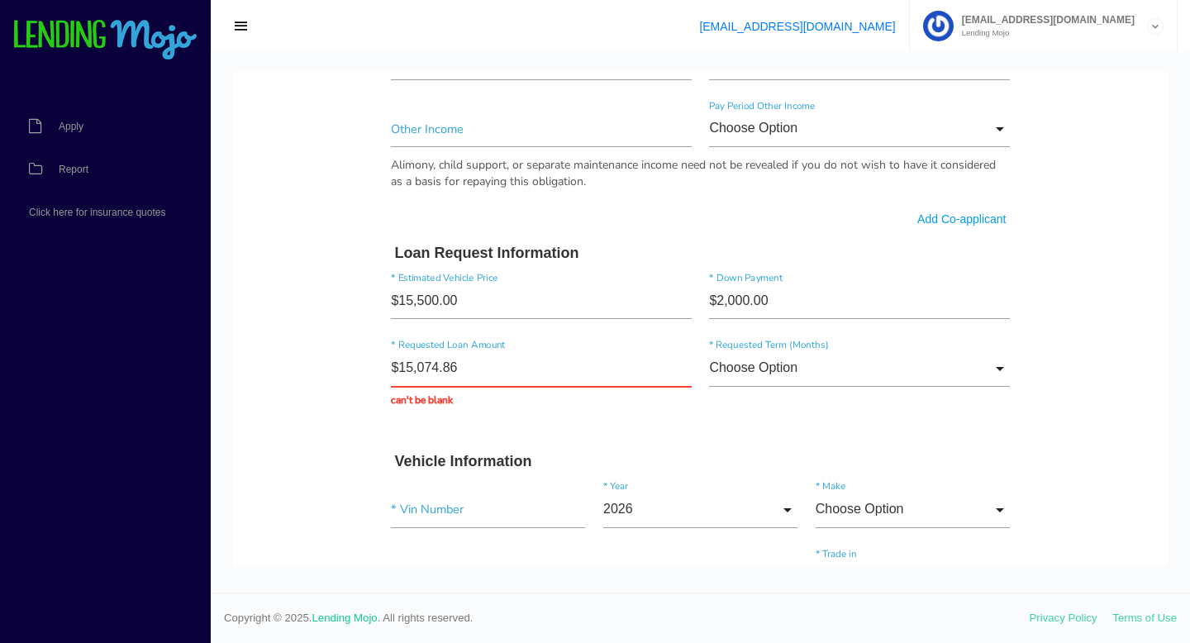
click at [628, 427] on form "Charmaine * First Name Middle Name Becton Leonard * Last Name Sept Month Jan Fe…" at bounding box center [701, 129] width 637 height 2002
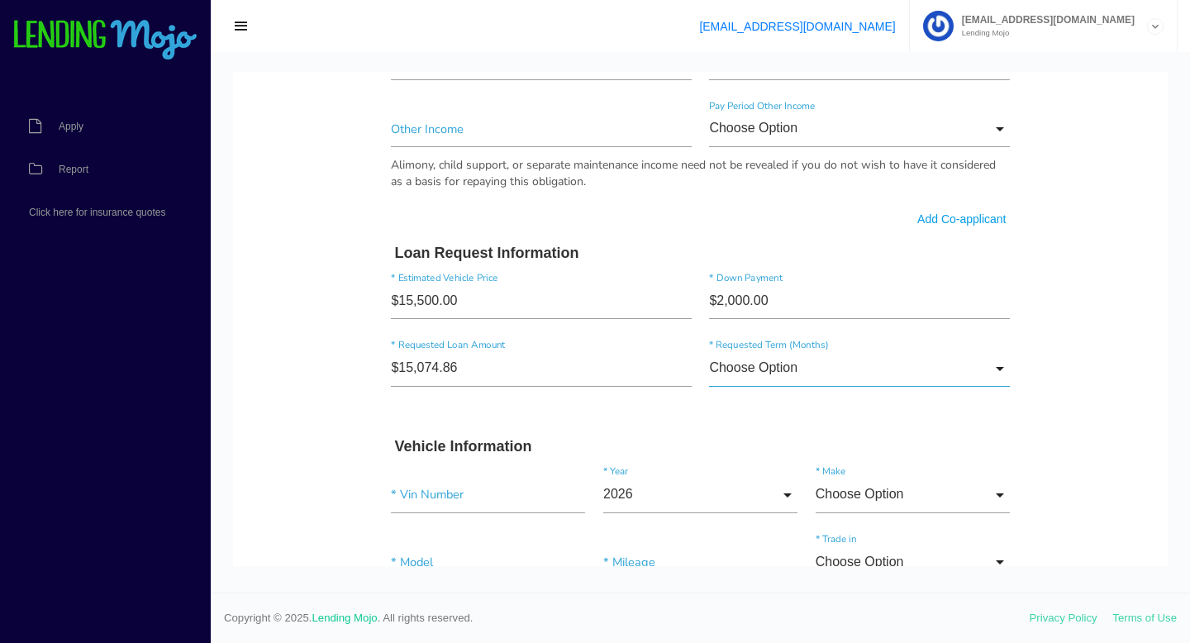
click at [813, 360] on input "Choose Option" at bounding box center [859, 368] width 300 height 37
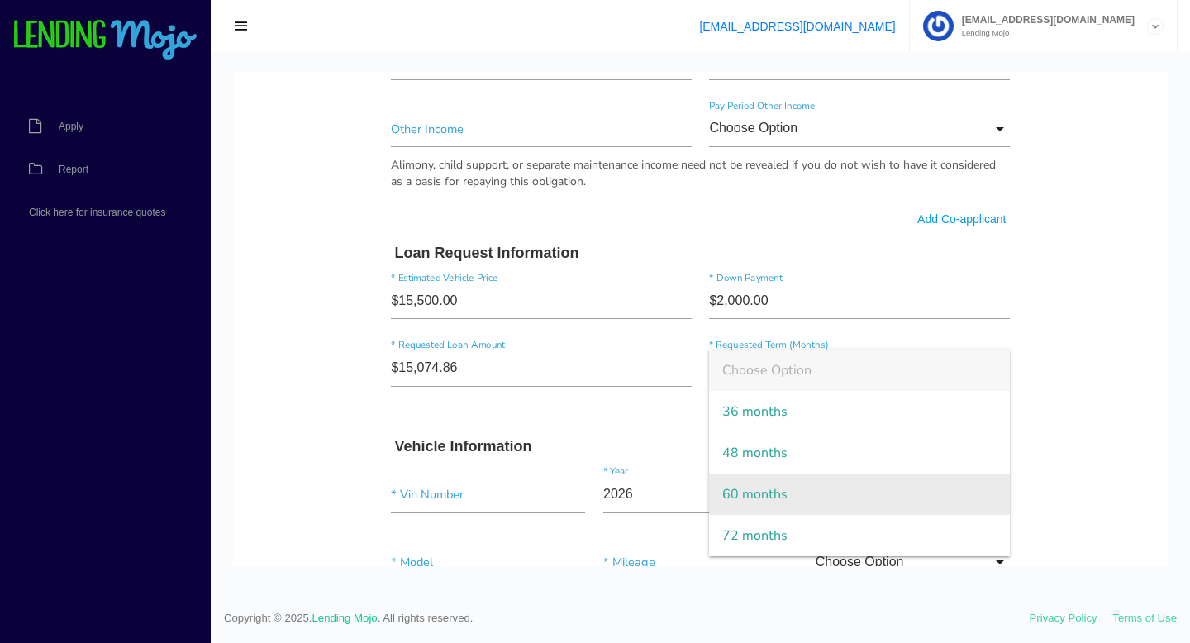
click at [818, 499] on span "60 months" at bounding box center [859, 494] width 300 height 41
type input "60 months"
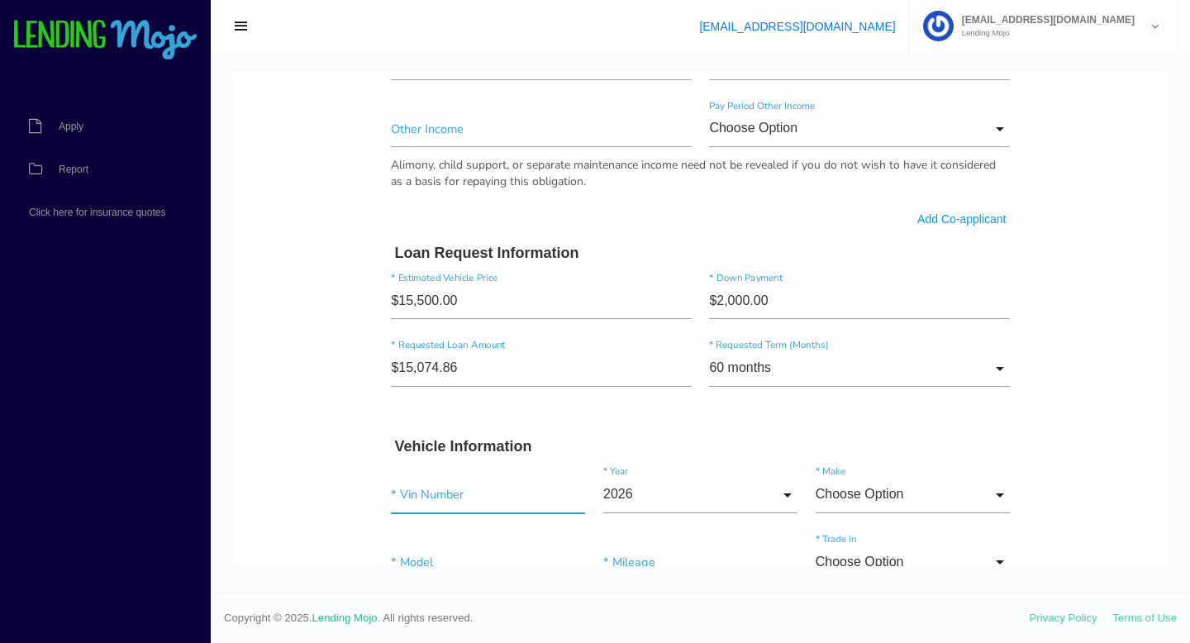
click at [475, 508] on input"] "text" at bounding box center [488, 494] width 194 height 37
paste input"] "[US_VEHICLE_IDENTIFICATION_NUMBER]"
type input"] "[US_VEHICLE_IDENTIFICATION_NUMBER]"
click at [287, 527] on body "Quick, Secure Financing Personalized to You. Charmaine * First Name Middle Name…" at bounding box center [700, 114] width 935 height 2134
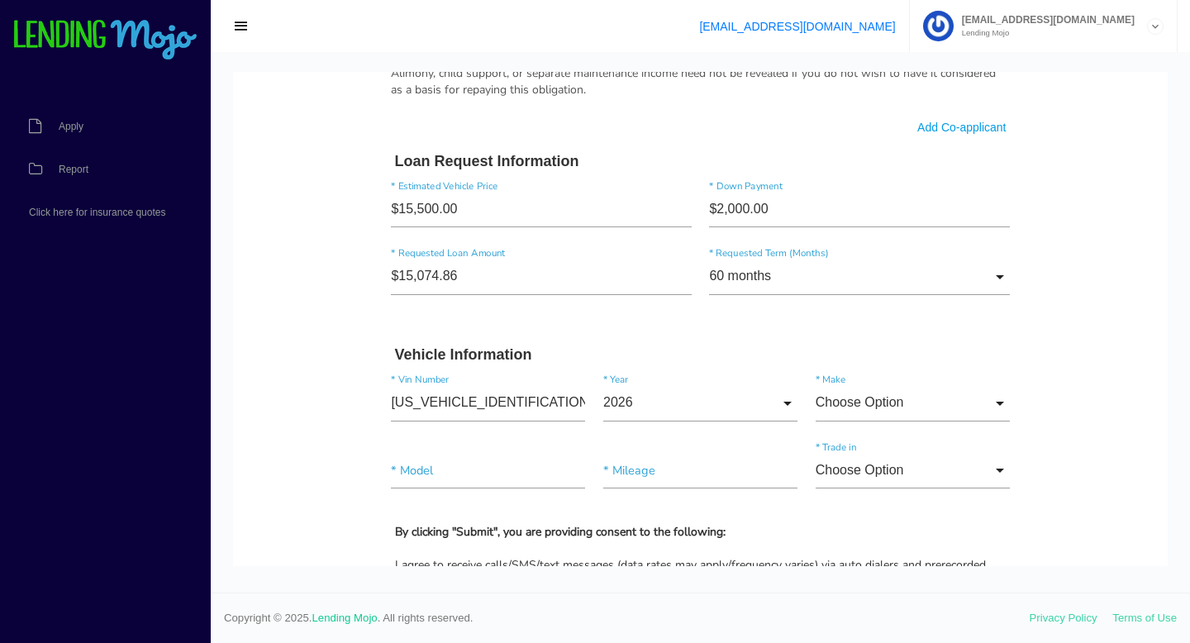
scroll to position [1124, 0]
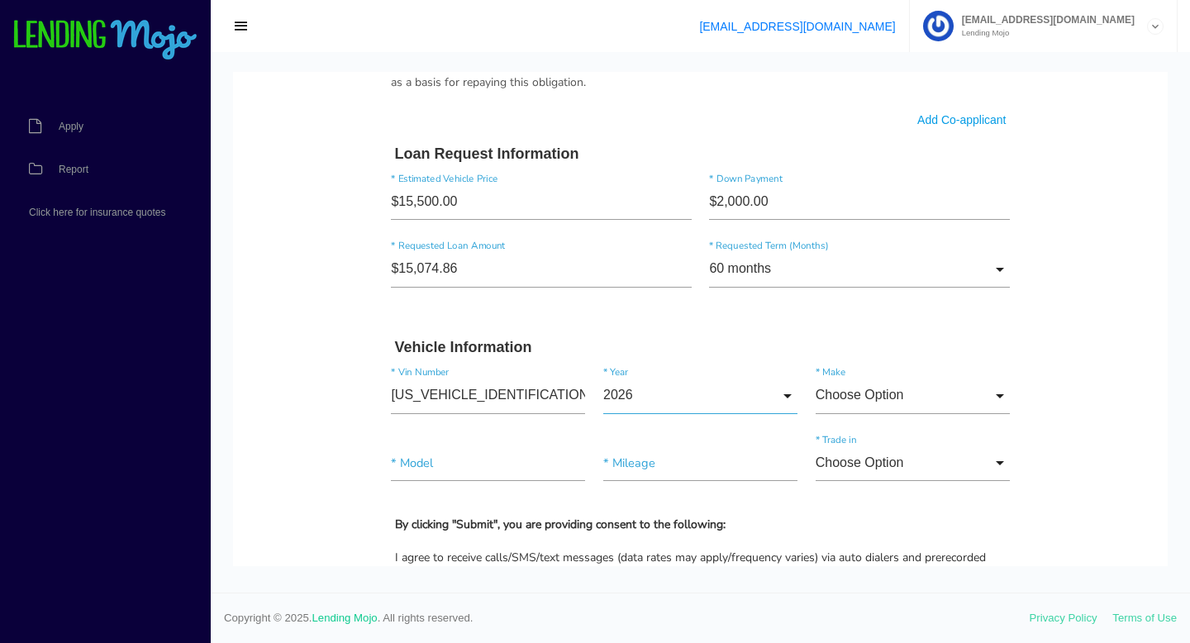
click at [728, 395] on input "2026" at bounding box center [701, 395] width 194 height 37
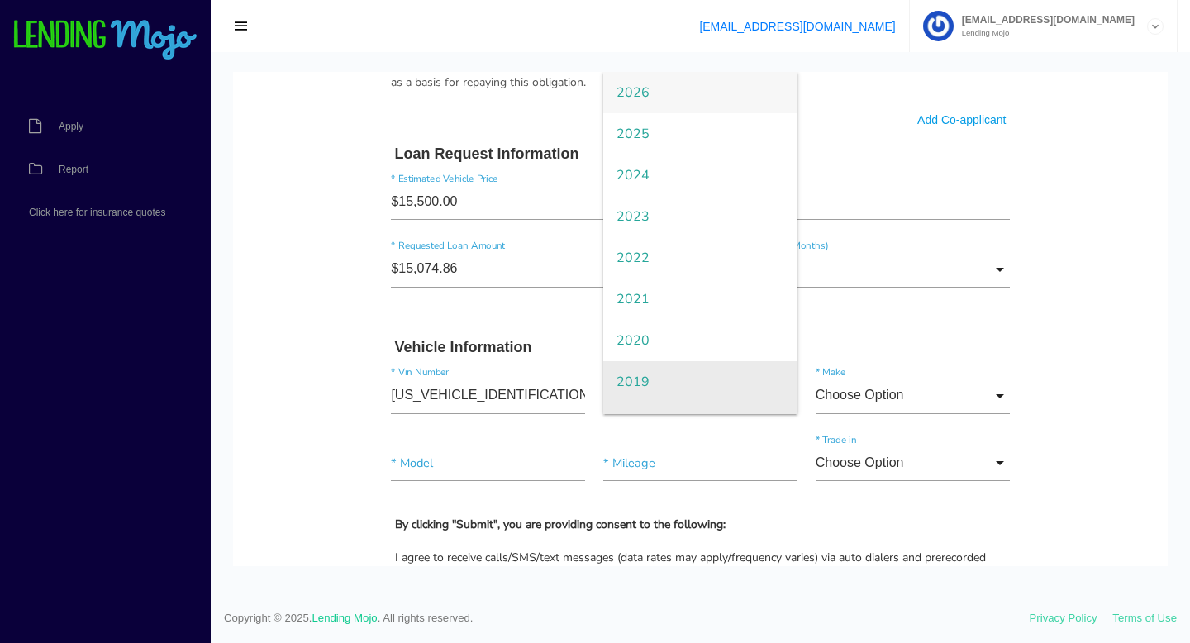
scroll to position [30, 0]
click at [667, 380] on span "2018" at bounding box center [701, 393] width 194 height 41
type input "2018"
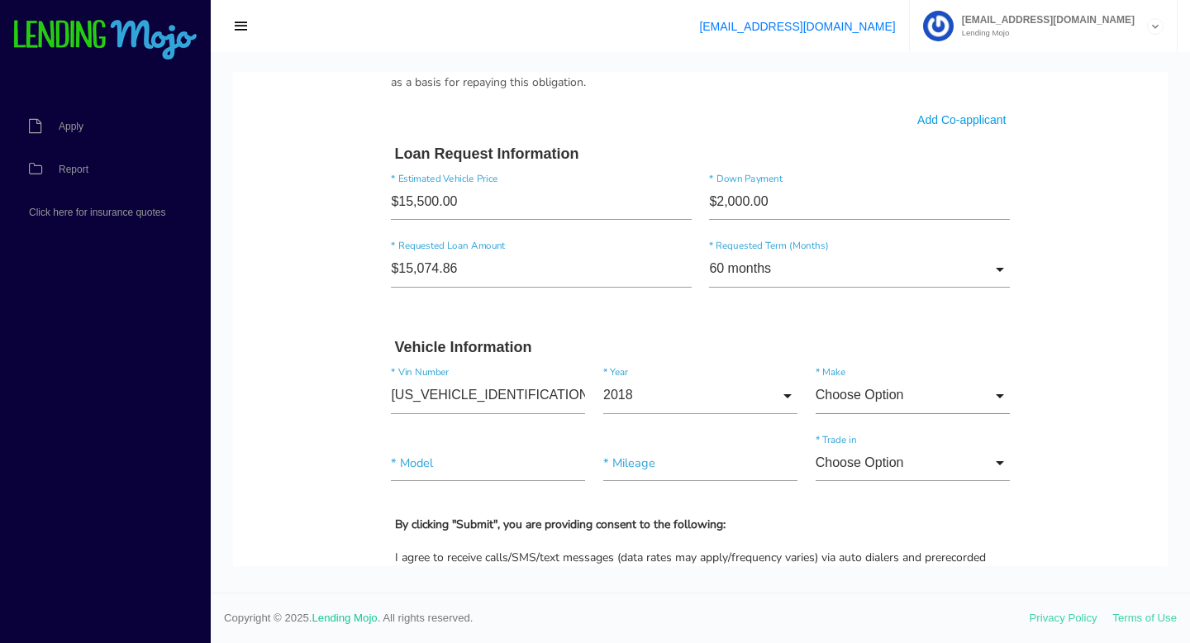
click at [854, 402] on input "Choose Option" at bounding box center [913, 395] width 194 height 37
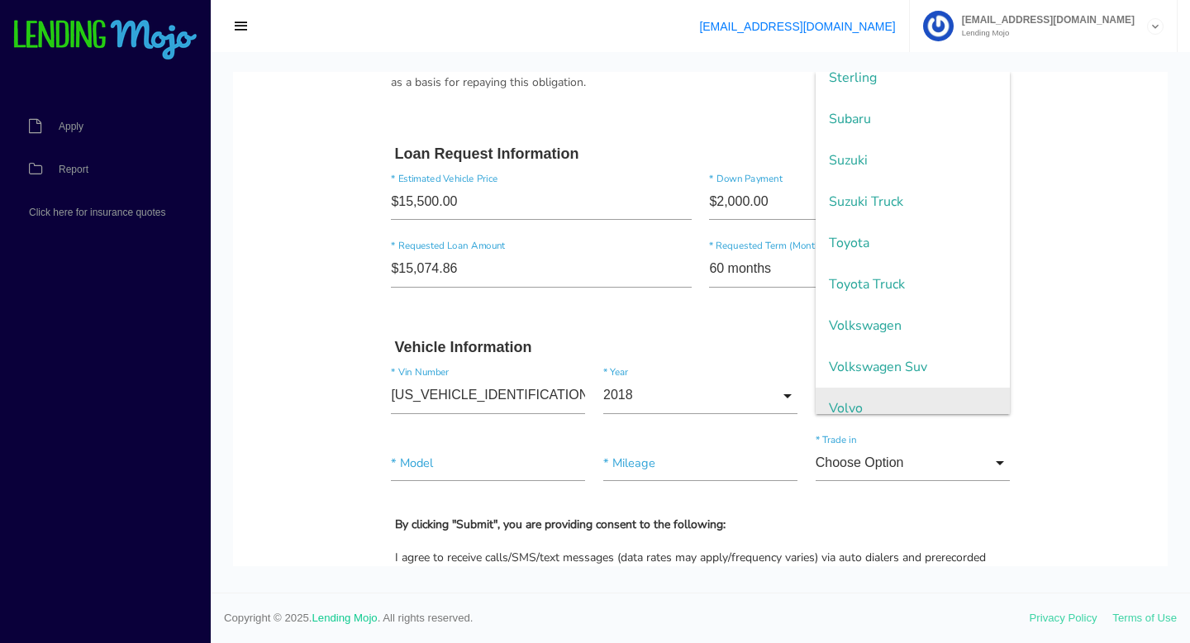
scroll to position [3626, 0]
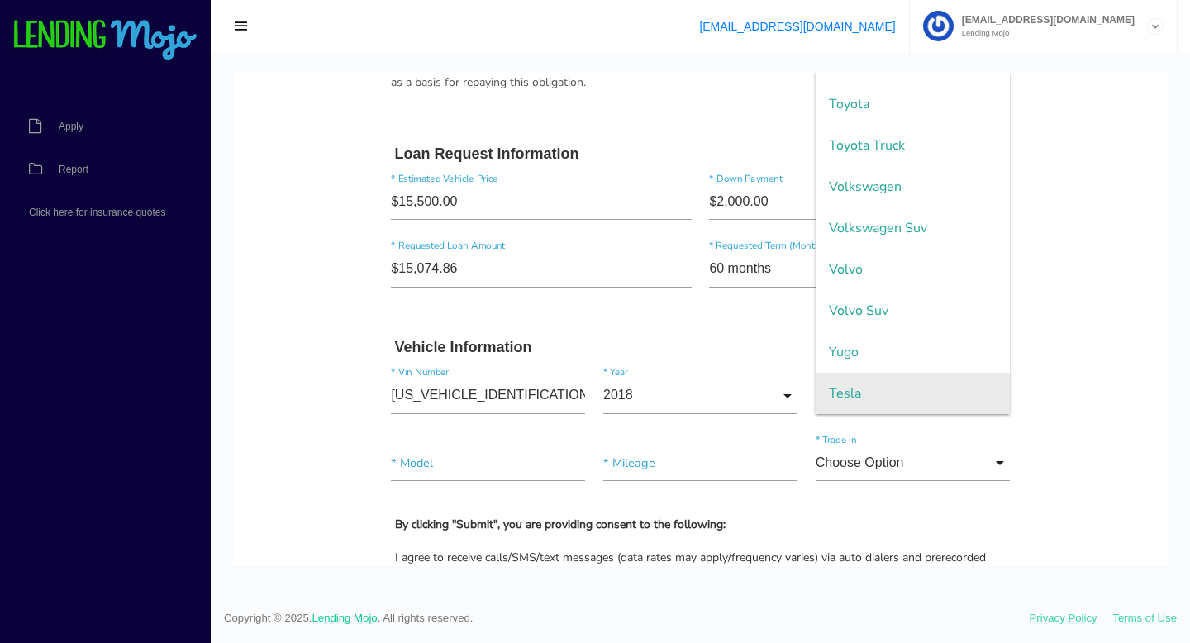
click at [861, 383] on span "Tesla" at bounding box center [913, 393] width 194 height 41
type input "Tesla"
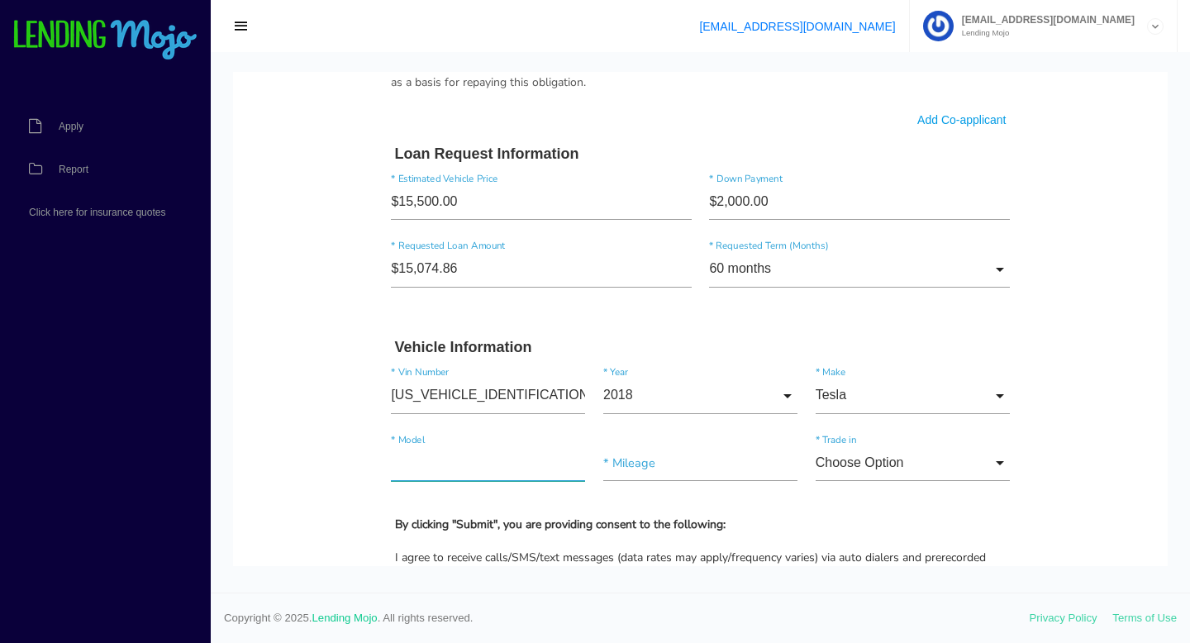
click at [422, 474] on input"] "text" at bounding box center [488, 463] width 194 height 37
type input"] "model 3"
click at [641, 471] on input"] "text" at bounding box center [701, 463] width 194 height 37
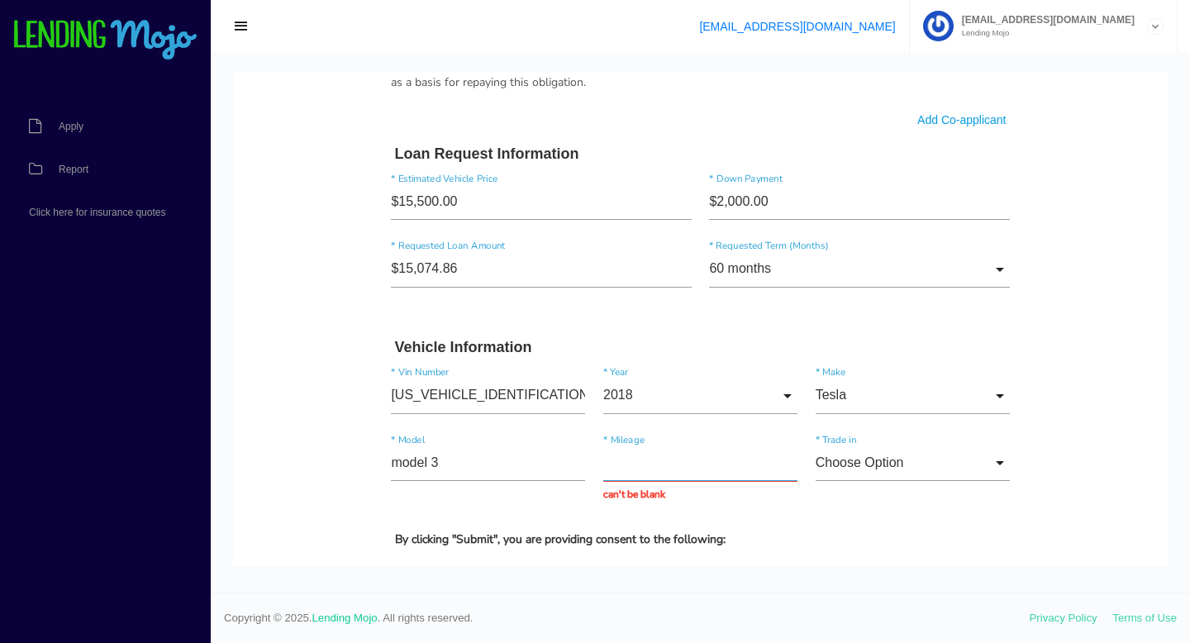
click at [665, 457] on input "text" at bounding box center [701, 463] width 194 height 37
paste input "133,175"
type input "133,175"
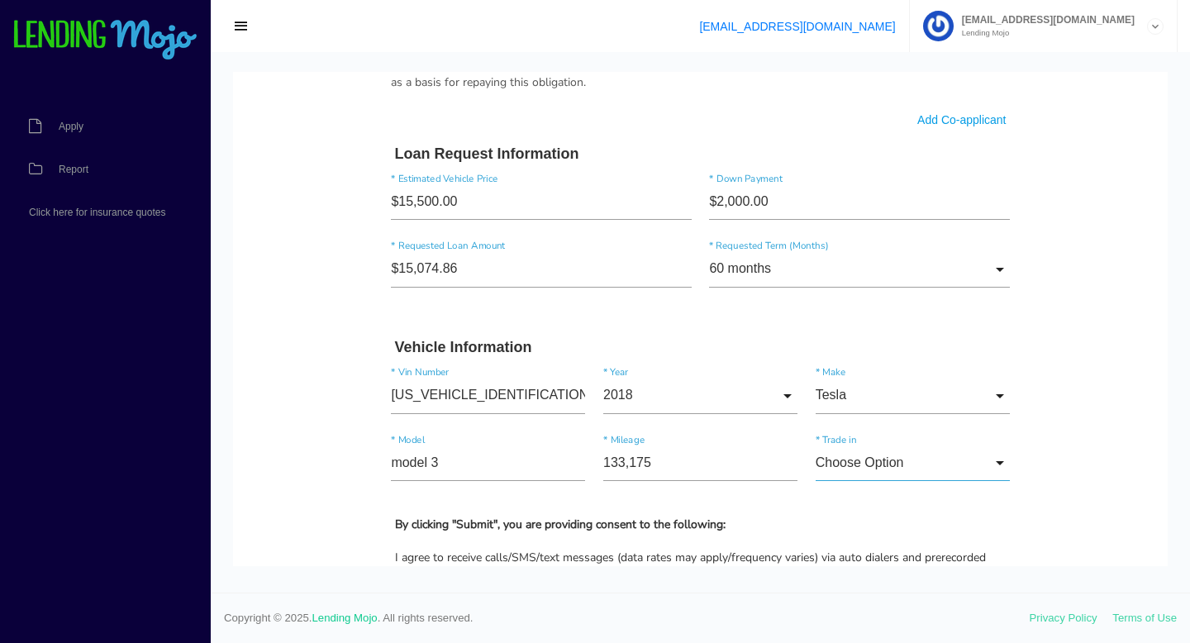
click at [979, 465] on input "Choose Option" at bounding box center [913, 463] width 194 height 37
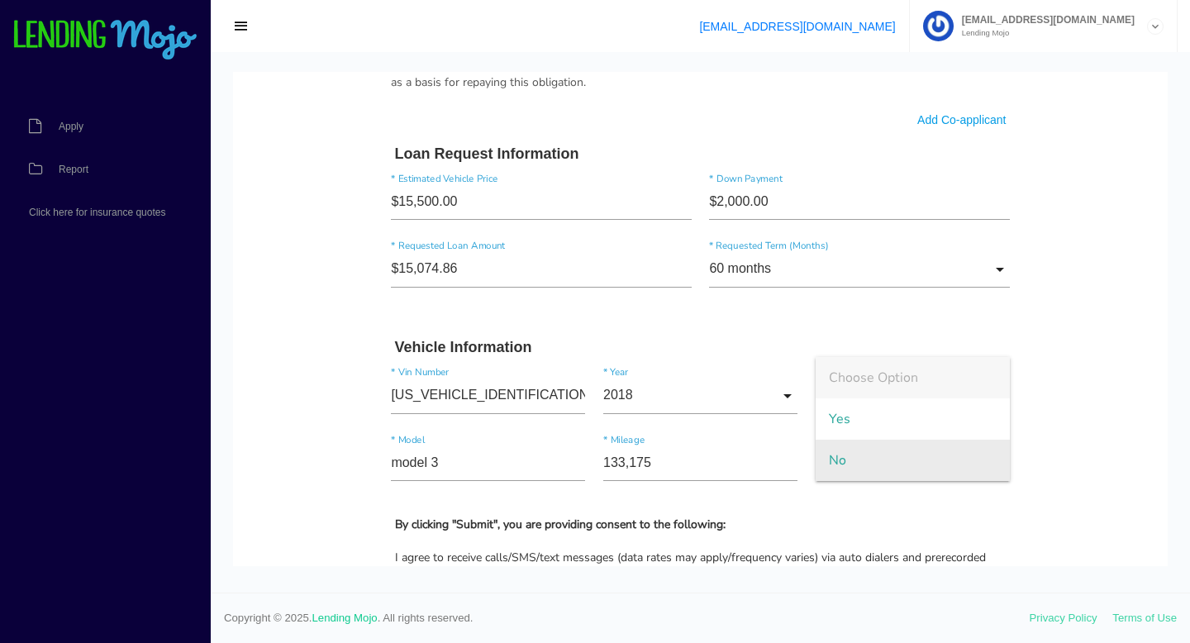
click at [968, 456] on span "No" at bounding box center [913, 460] width 194 height 41
type input "No"
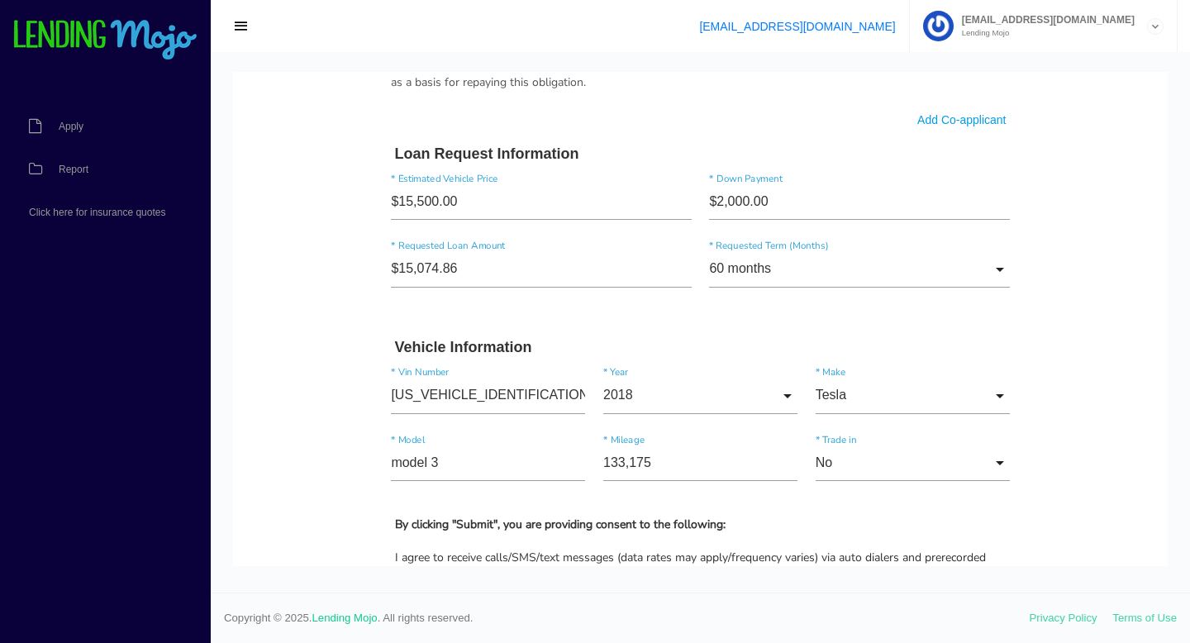
click at [1148, 432] on body "Quick, Secure Financing Personalized to You. Charmaine * First Name Middle Name…" at bounding box center [700, 15] width 935 height 2134
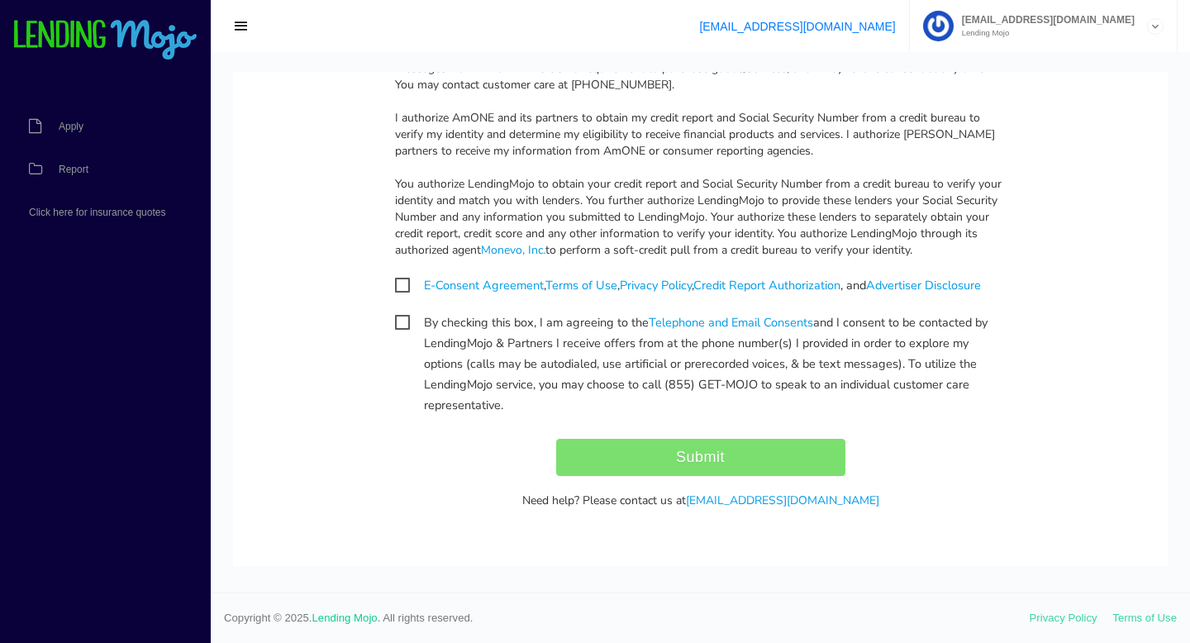
scroll to position [1639, 0]
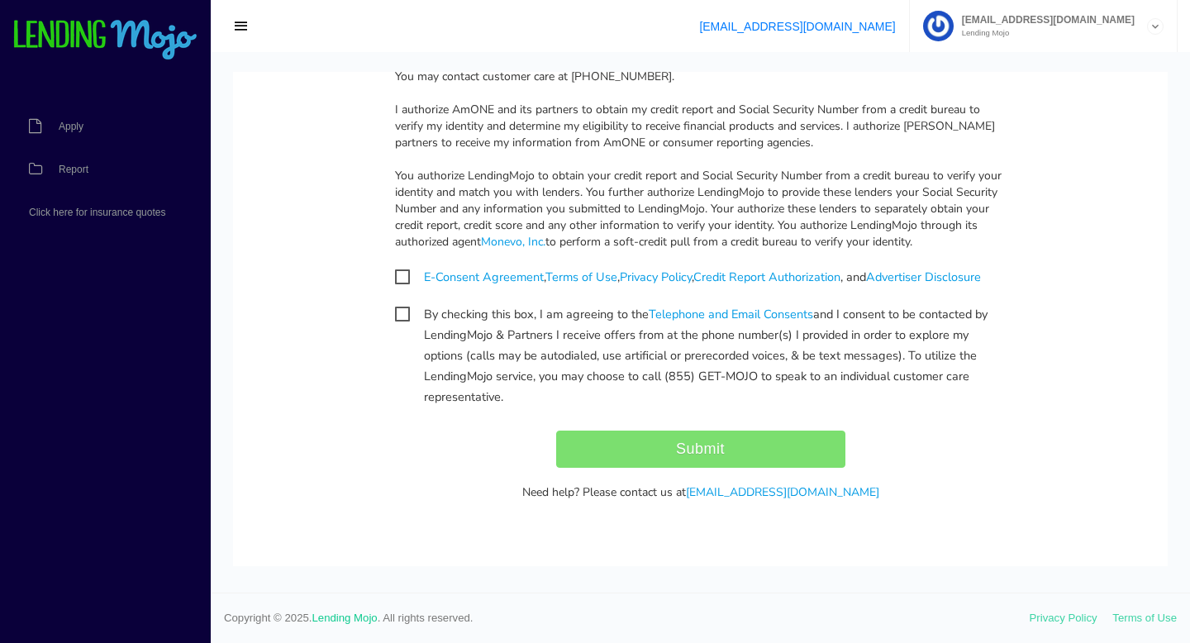
click at [398, 318] on span "By checking this box, I am agreeing to the Telephone and Email Consents and I c…" at bounding box center [701, 314] width 612 height 21
checkbox input "true"
click at [402, 270] on span "E-Consent Agreement , Terms of Use , Privacy Policy , Credit Report Authorizati…" at bounding box center [688, 277] width 586 height 21
checkbox input "true"
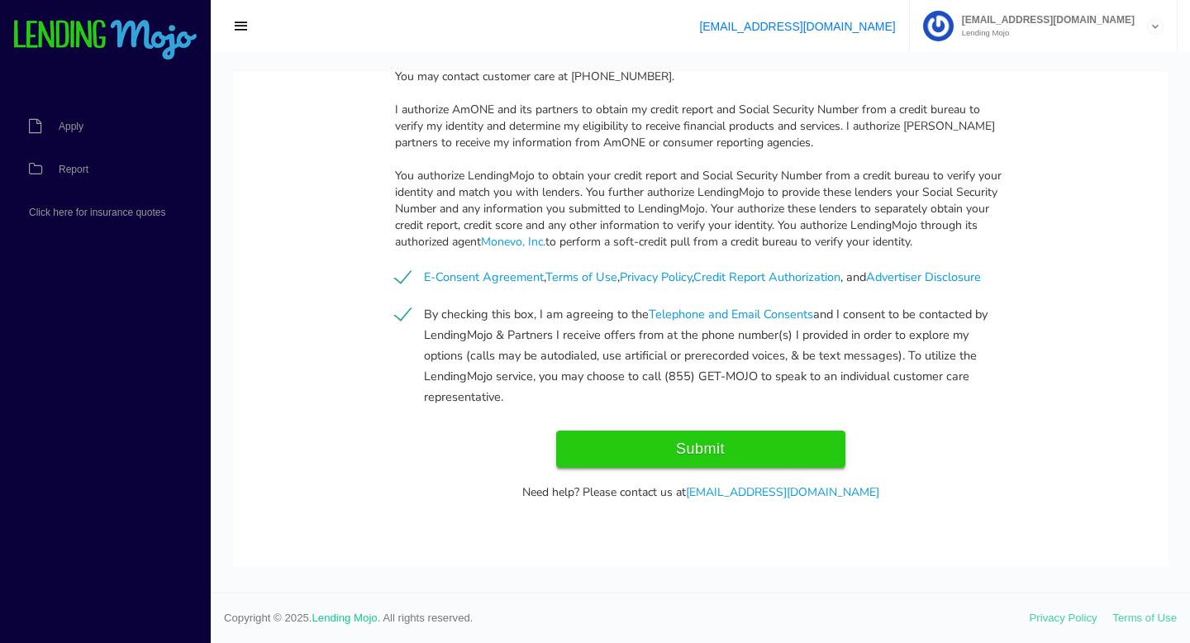
click at [637, 457] on input "Submit" at bounding box center [700, 449] width 289 height 37
type input "Submit"
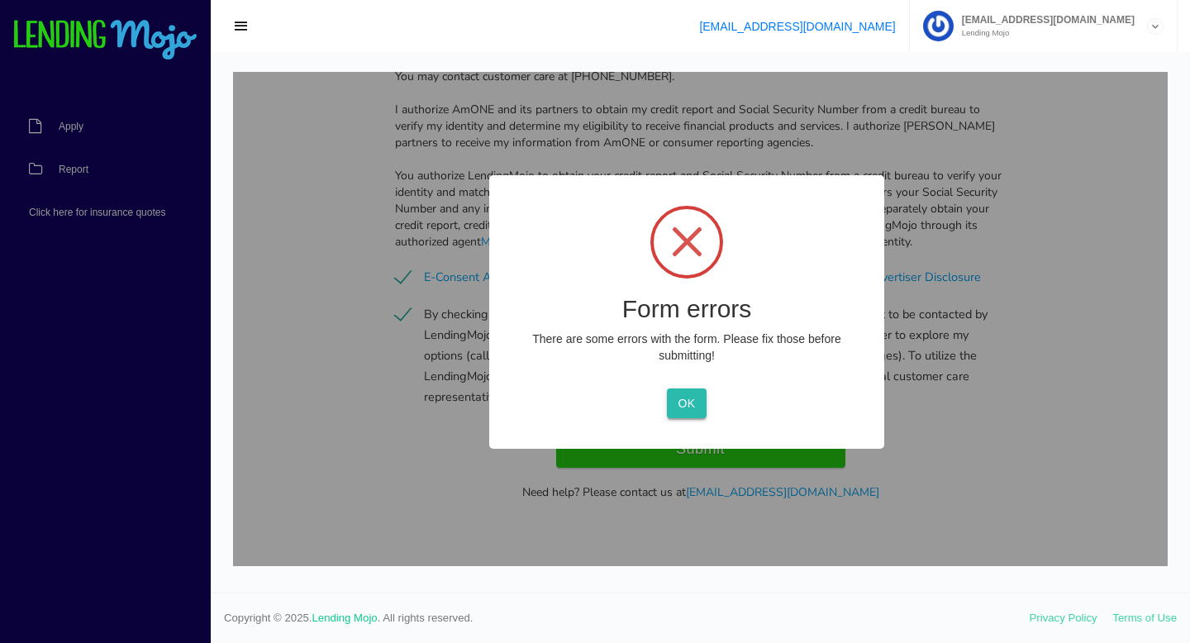
click at [685, 405] on button "OK" at bounding box center [686, 404] width 39 height 30
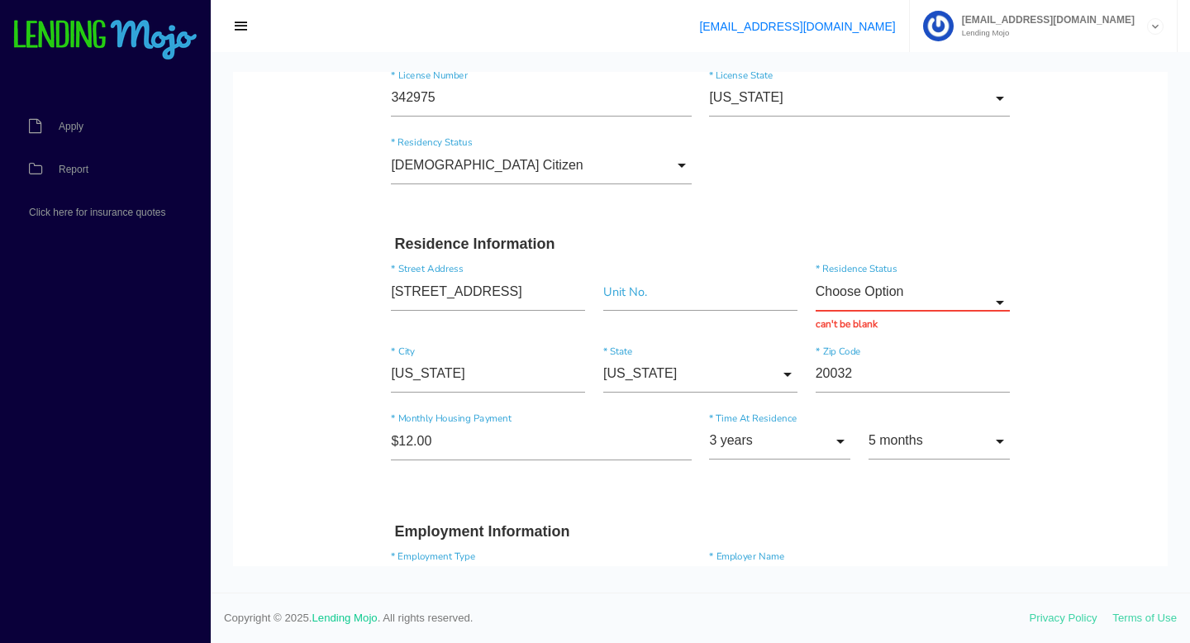
scroll to position [367, 0]
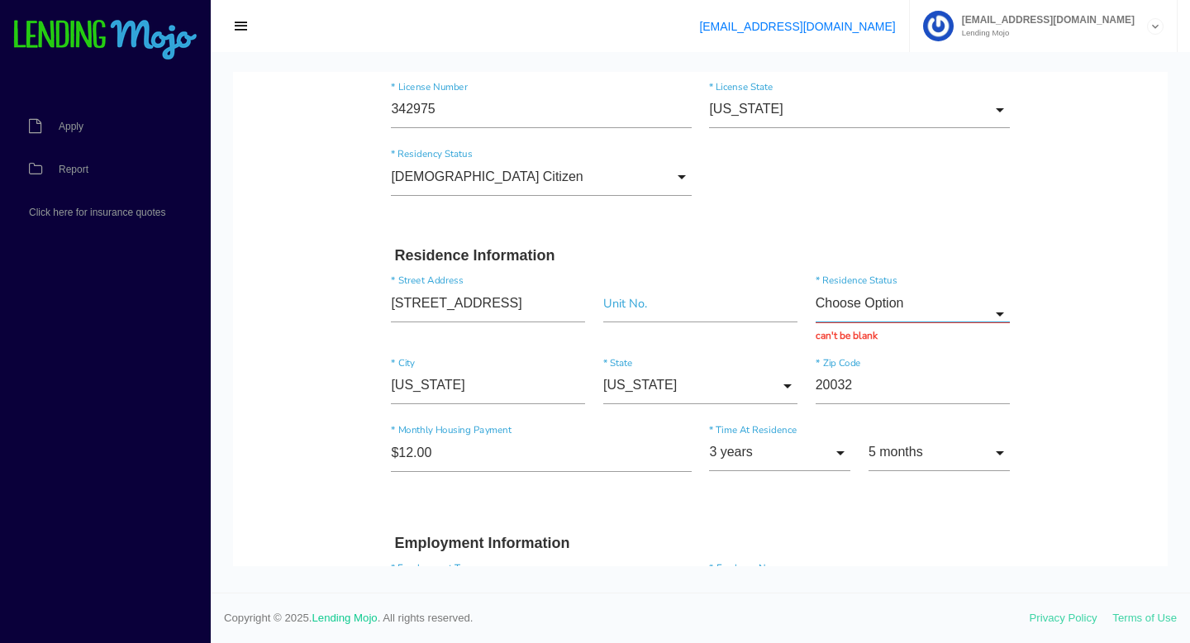
click at [947, 317] on input "Choose Option" at bounding box center [913, 303] width 194 height 37
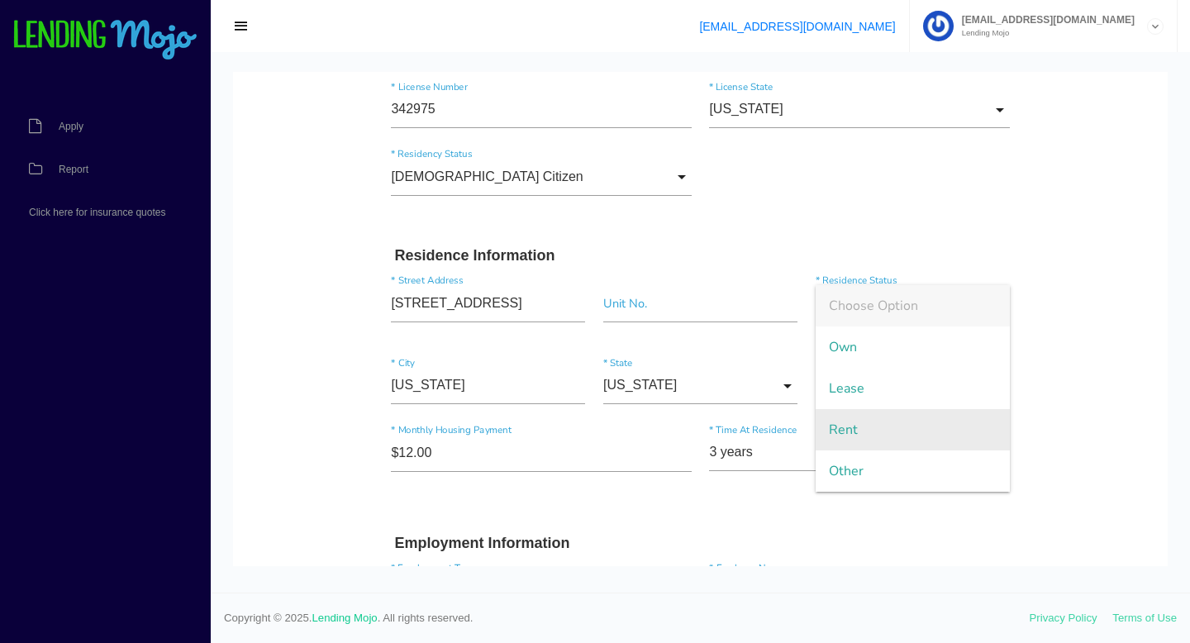
click at [927, 417] on span "Rent" at bounding box center [913, 429] width 194 height 41
type input "Rent"
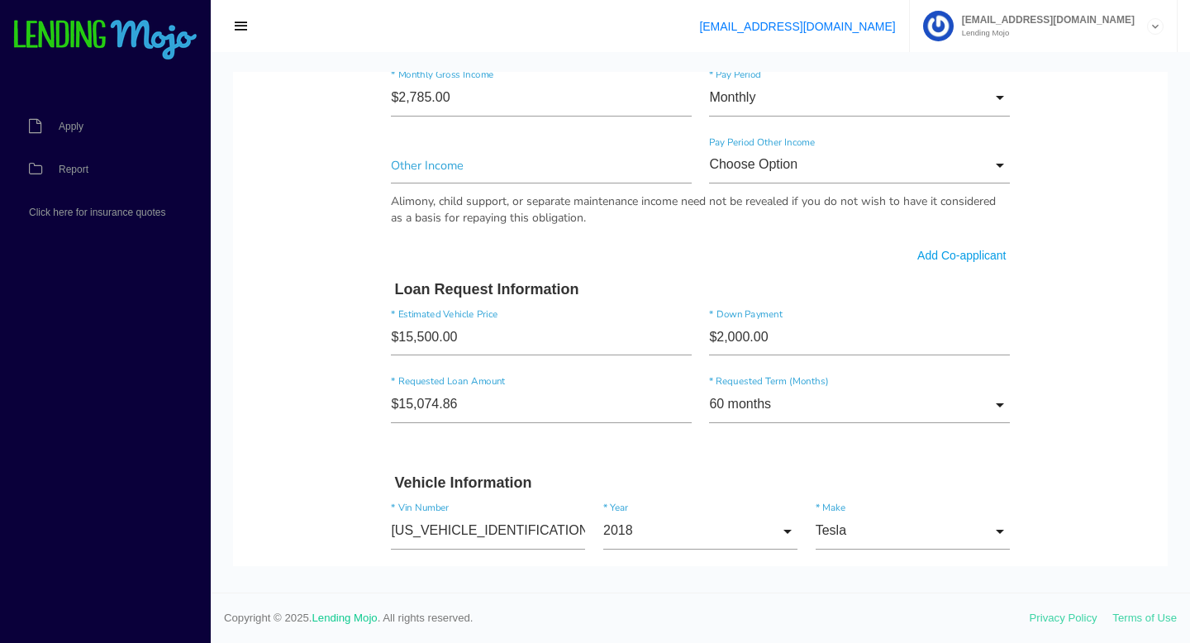
scroll to position [1642, 0]
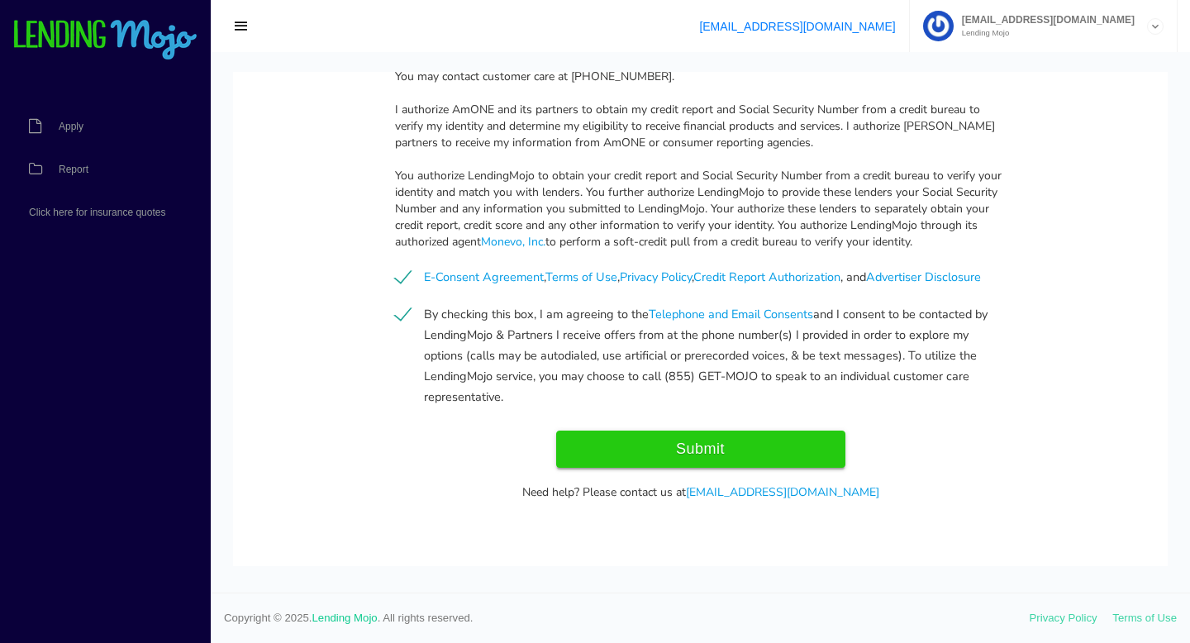
click at [802, 449] on input "Submit" at bounding box center [700, 449] width 289 height 37
type input "Submit"
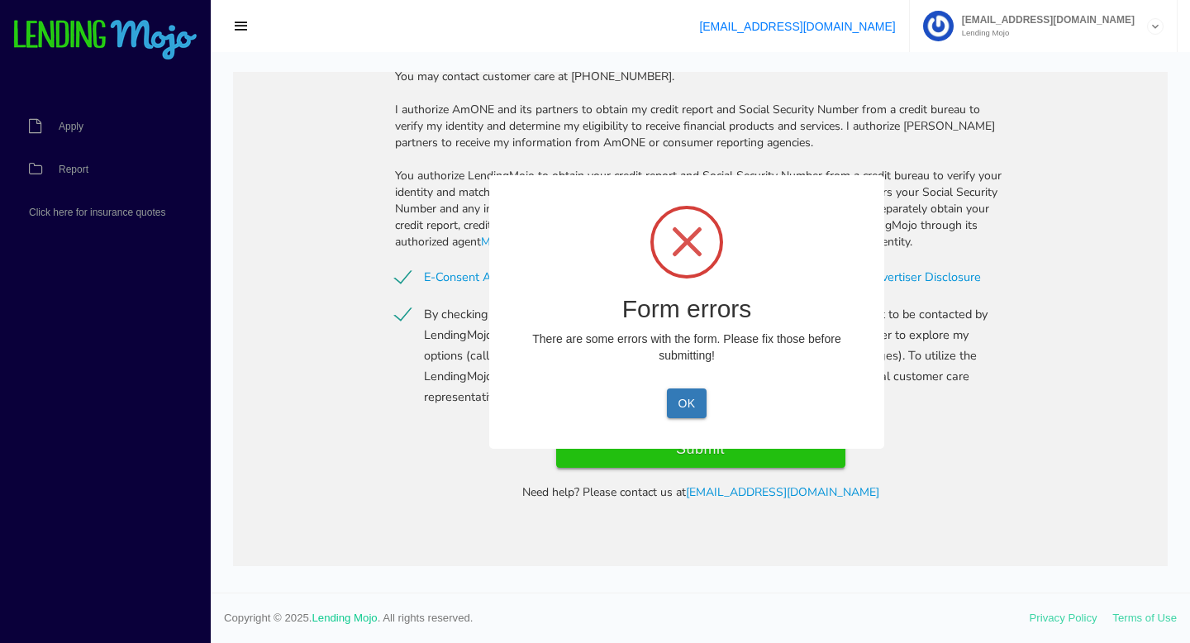
scroll to position [351, 0]
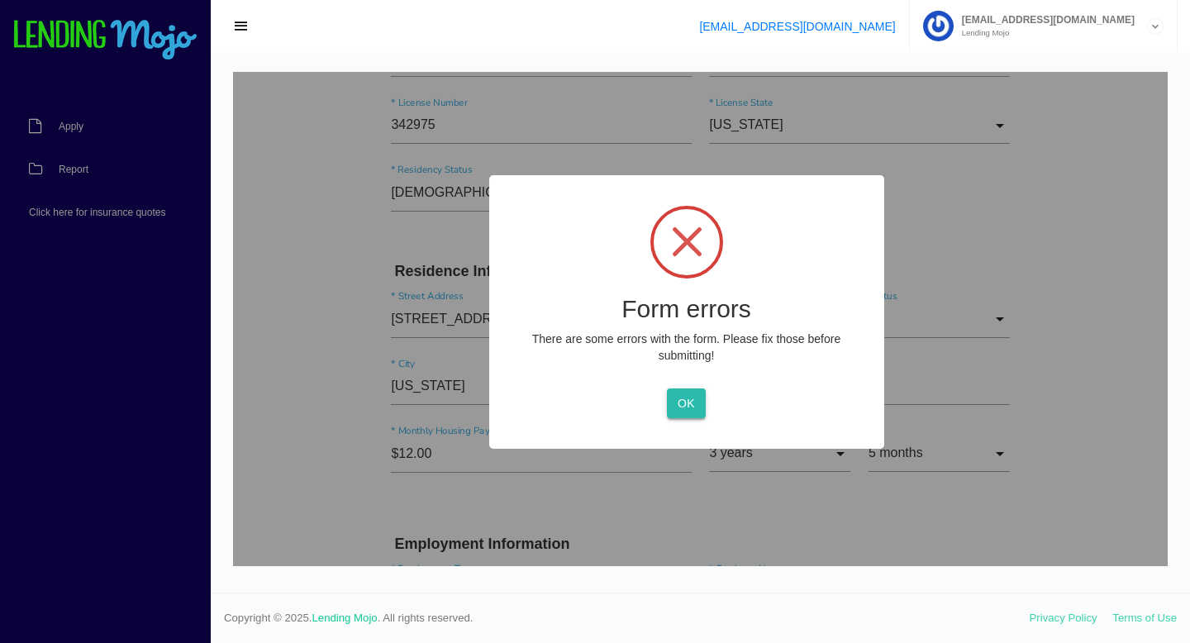
click at [685, 399] on button "OK" at bounding box center [686, 404] width 39 height 30
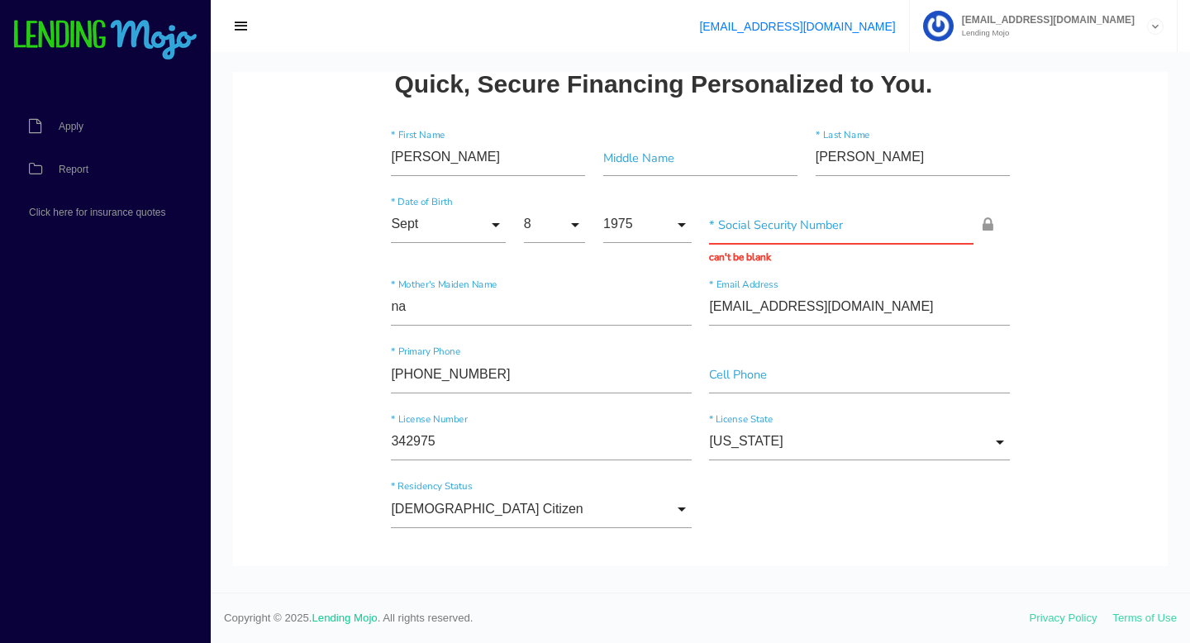
scroll to position [0, 0]
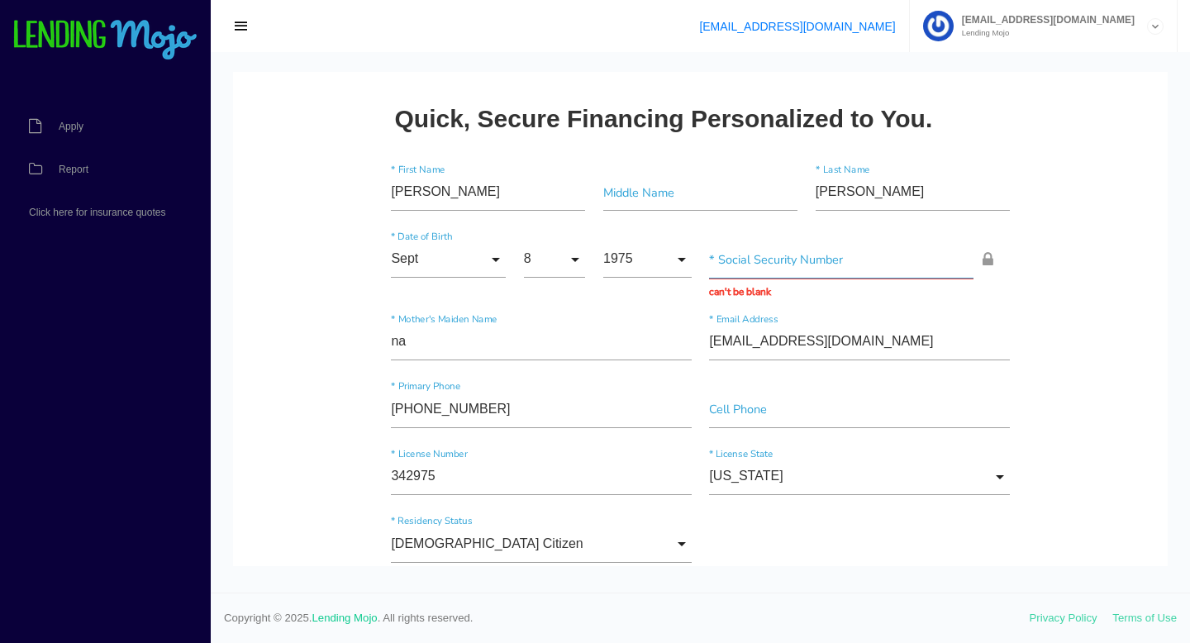
click at [793, 262] on input "text" at bounding box center [841, 259] width 265 height 37
click at [717, 255] on input "text" at bounding box center [841, 259] width 265 height 37
paste input "577-92-6860"
type input "577-92-6860"
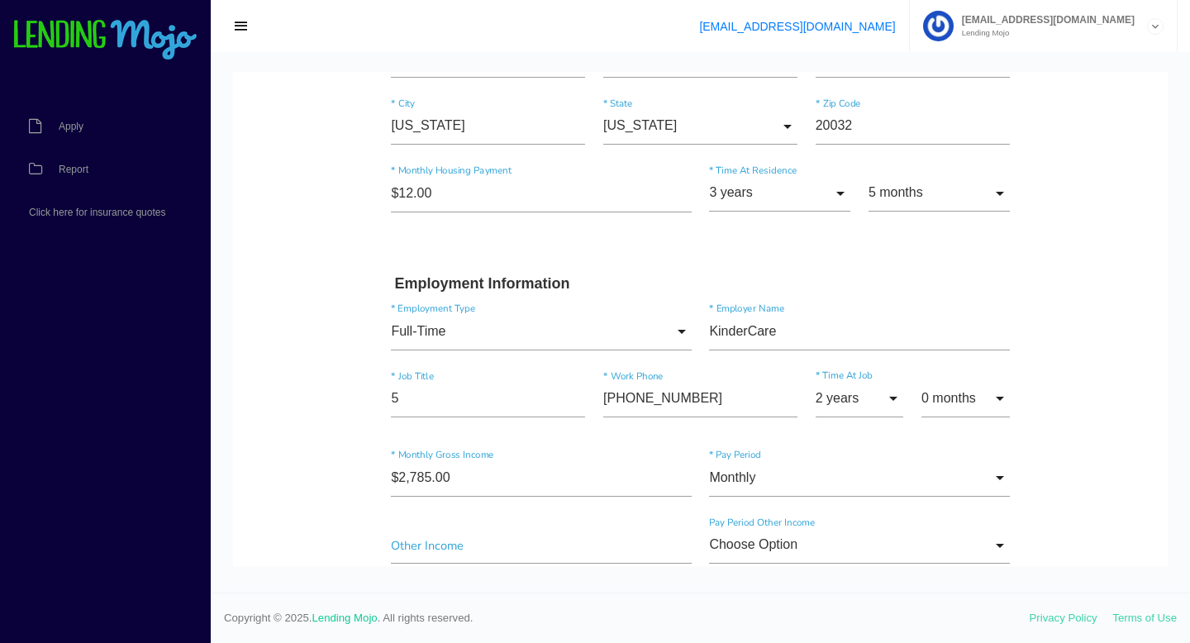
scroll to position [1639, 0]
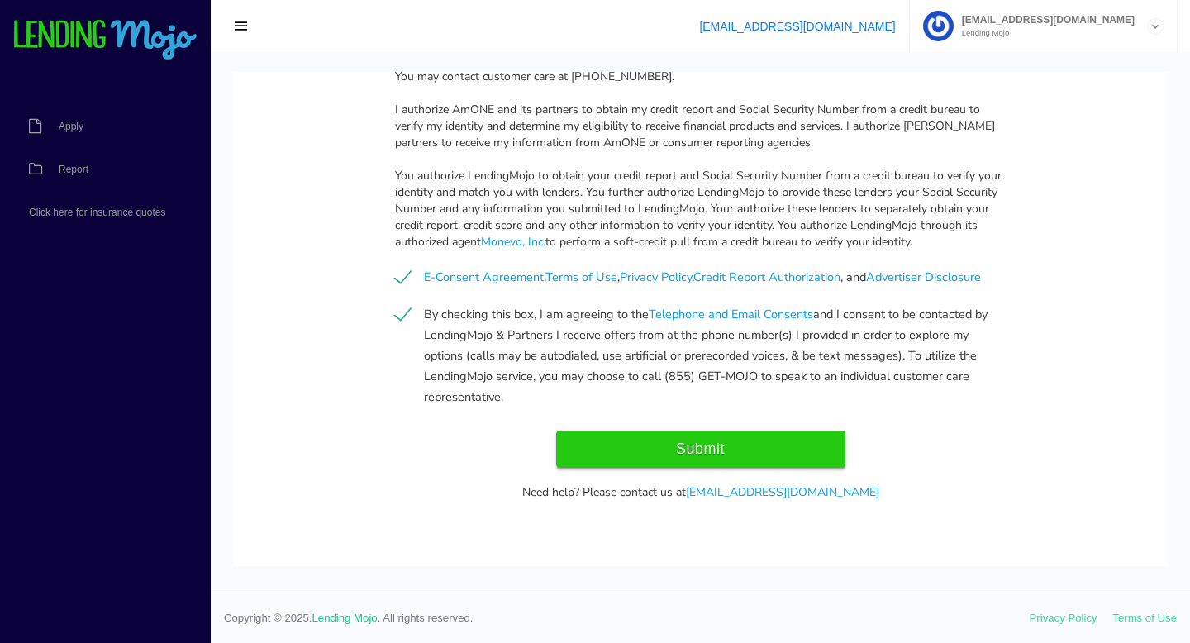
click at [760, 456] on input "Submit" at bounding box center [700, 449] width 289 height 37
type input "Submitting..."
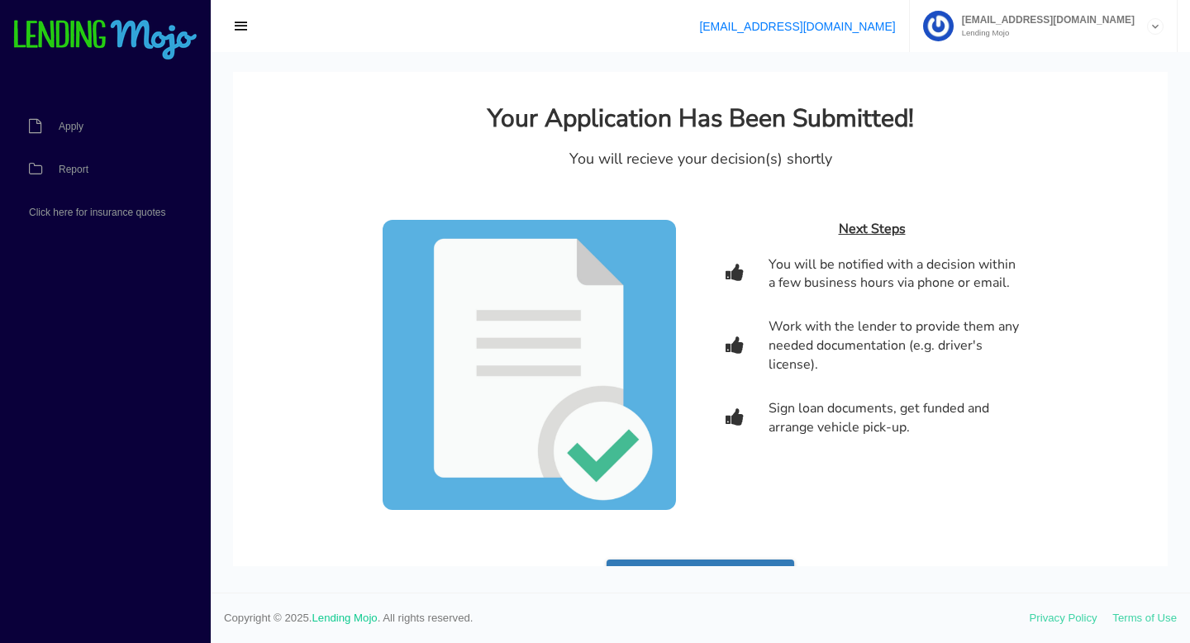
scroll to position [0, 0]
click at [50, 50] on img at bounding box center [105, 40] width 186 height 41
